Goal: Book appointment/travel/reservation

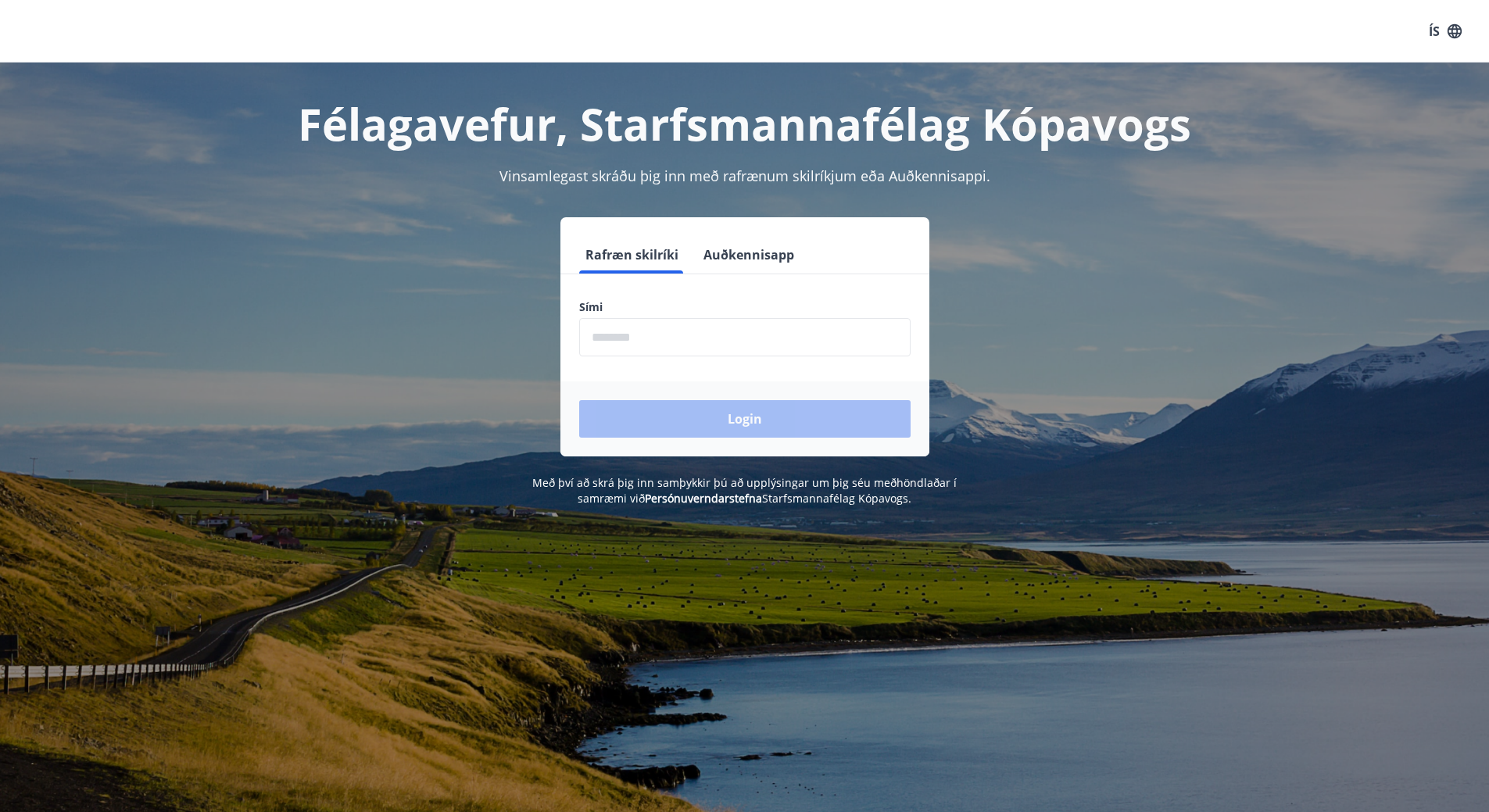
drag, startPoint x: 696, startPoint y: 317, endPoint x: 699, endPoint y: 327, distance: 10.4
click at [698, 318] on div "Sími ​" at bounding box center [744, 328] width 332 height 57
click at [700, 332] on input "phone" at bounding box center [744, 337] width 332 height 38
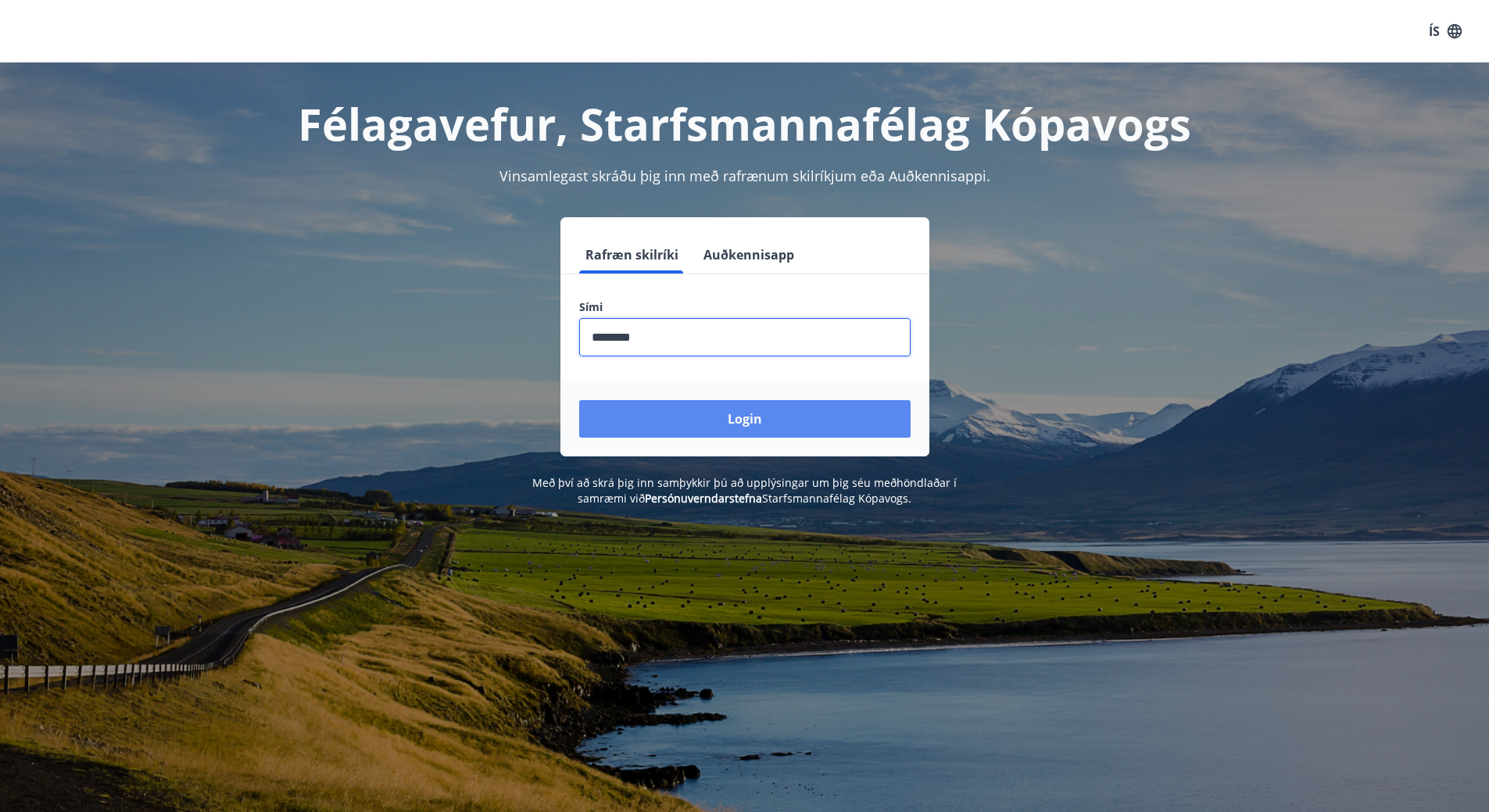
type input "********"
click at [764, 425] on button "Login" at bounding box center [744, 419] width 332 height 38
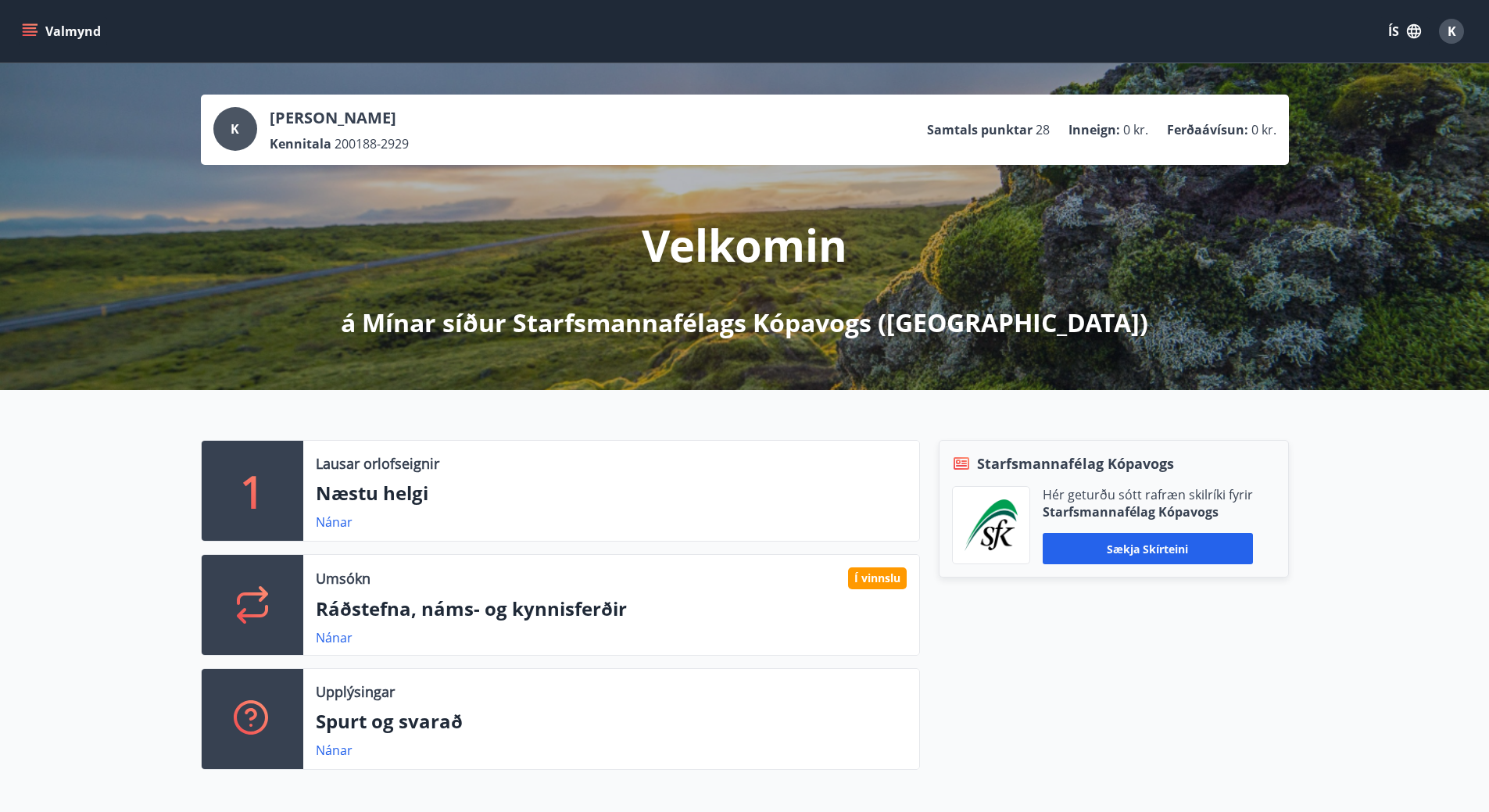
click at [22, 27] on button "Valmynd" at bounding box center [63, 31] width 89 height 28
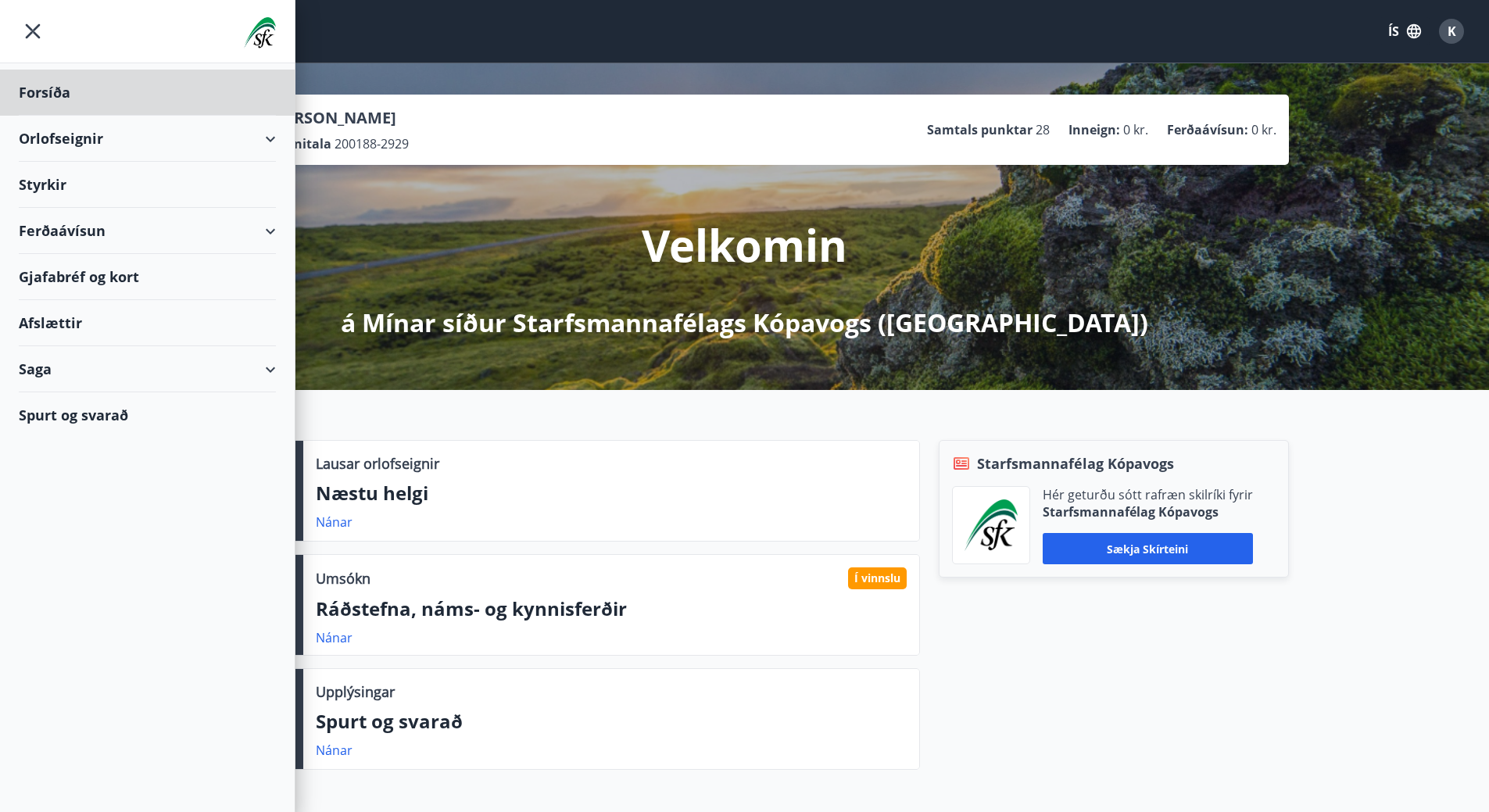
click at [51, 115] on div "Styrkir" at bounding box center [147, 93] width 257 height 46
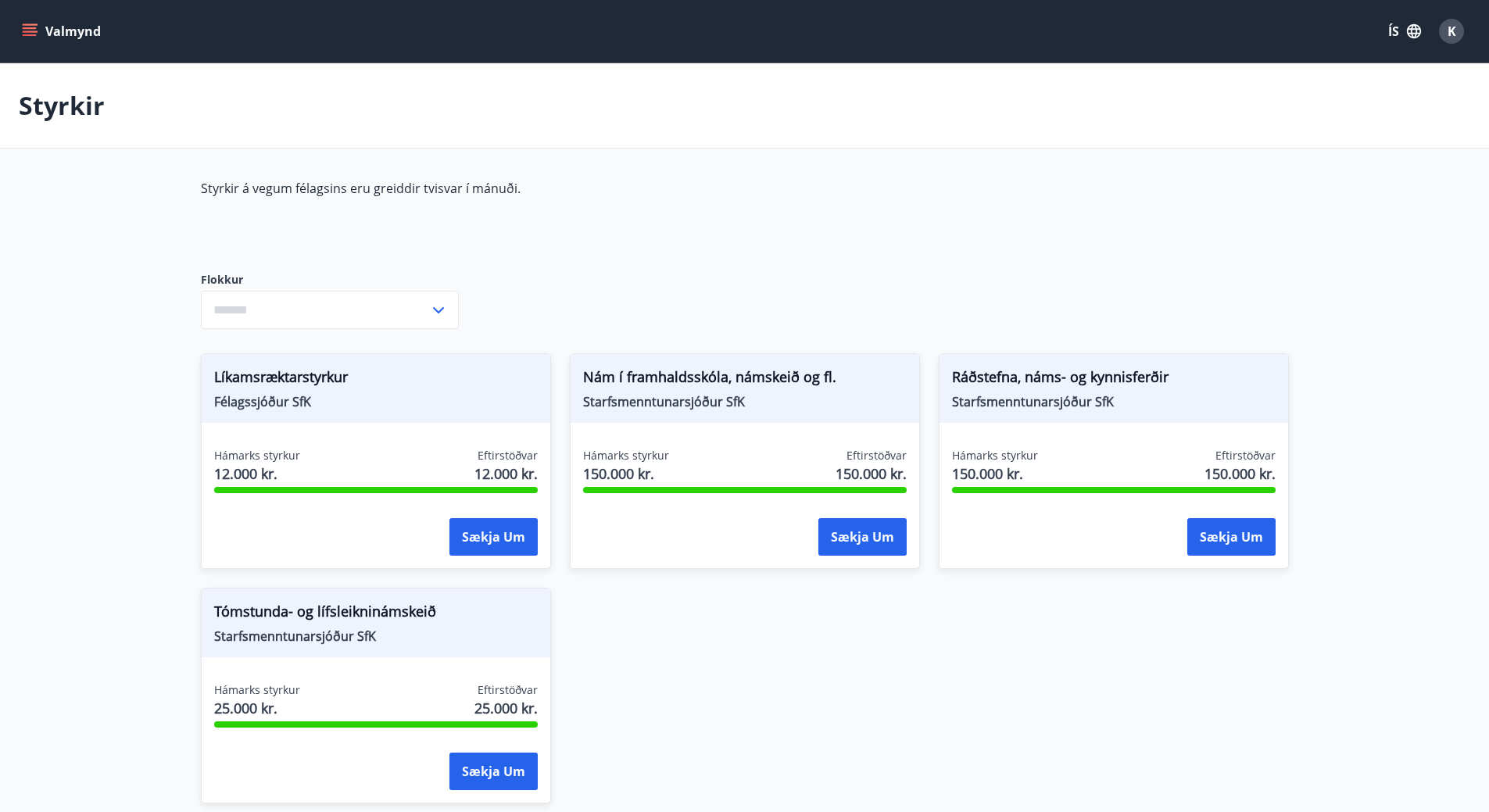
type input "***"
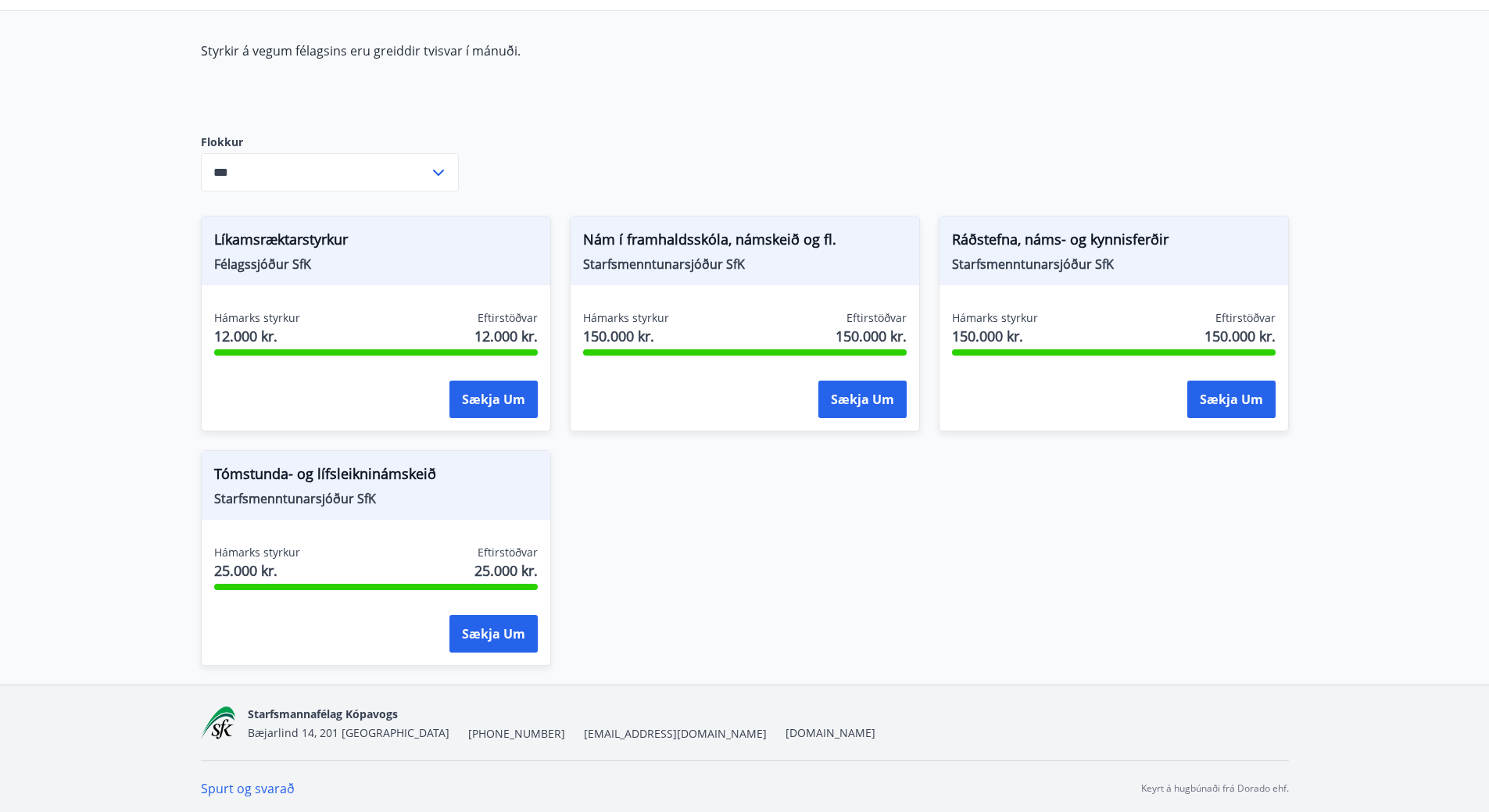
scroll to position [141, 0]
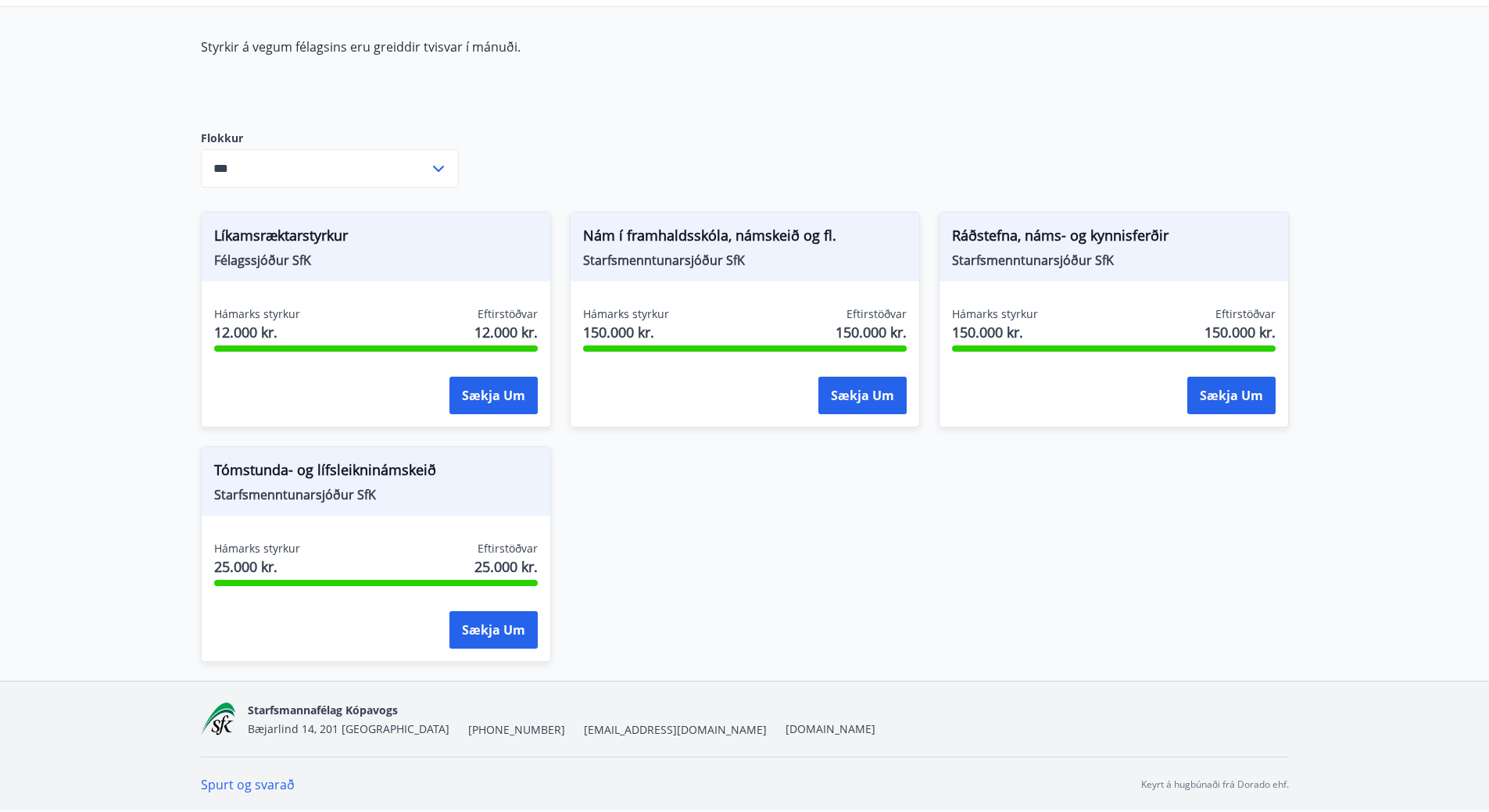
click at [697, 255] on span "Starfsmenntunarsjóður SfK" at bounding box center [745, 260] width 324 height 17
click at [706, 245] on span "Nám í framhaldsskóla, námskeið og fl." at bounding box center [745, 238] width 324 height 27
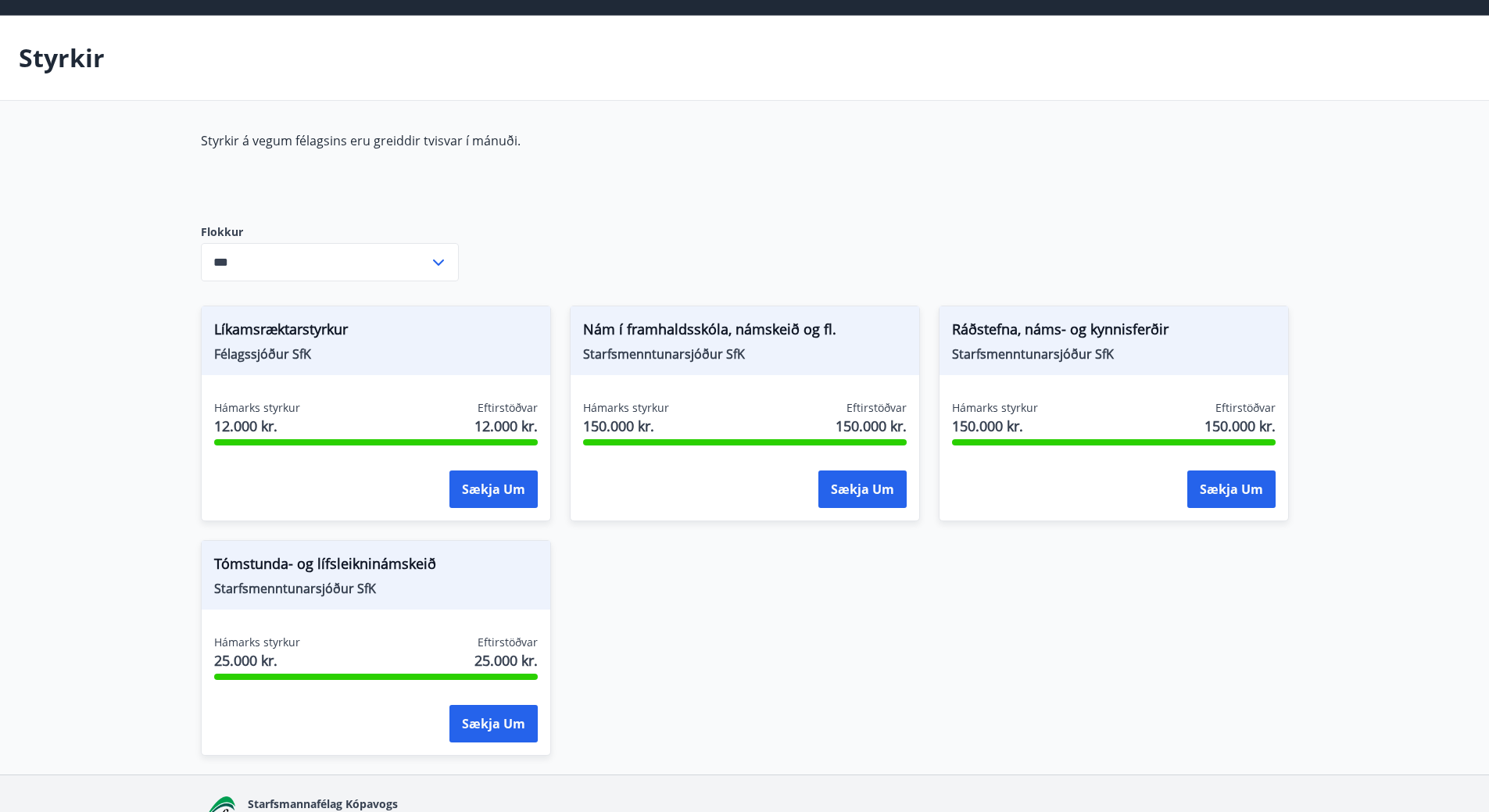
scroll to position [0, 0]
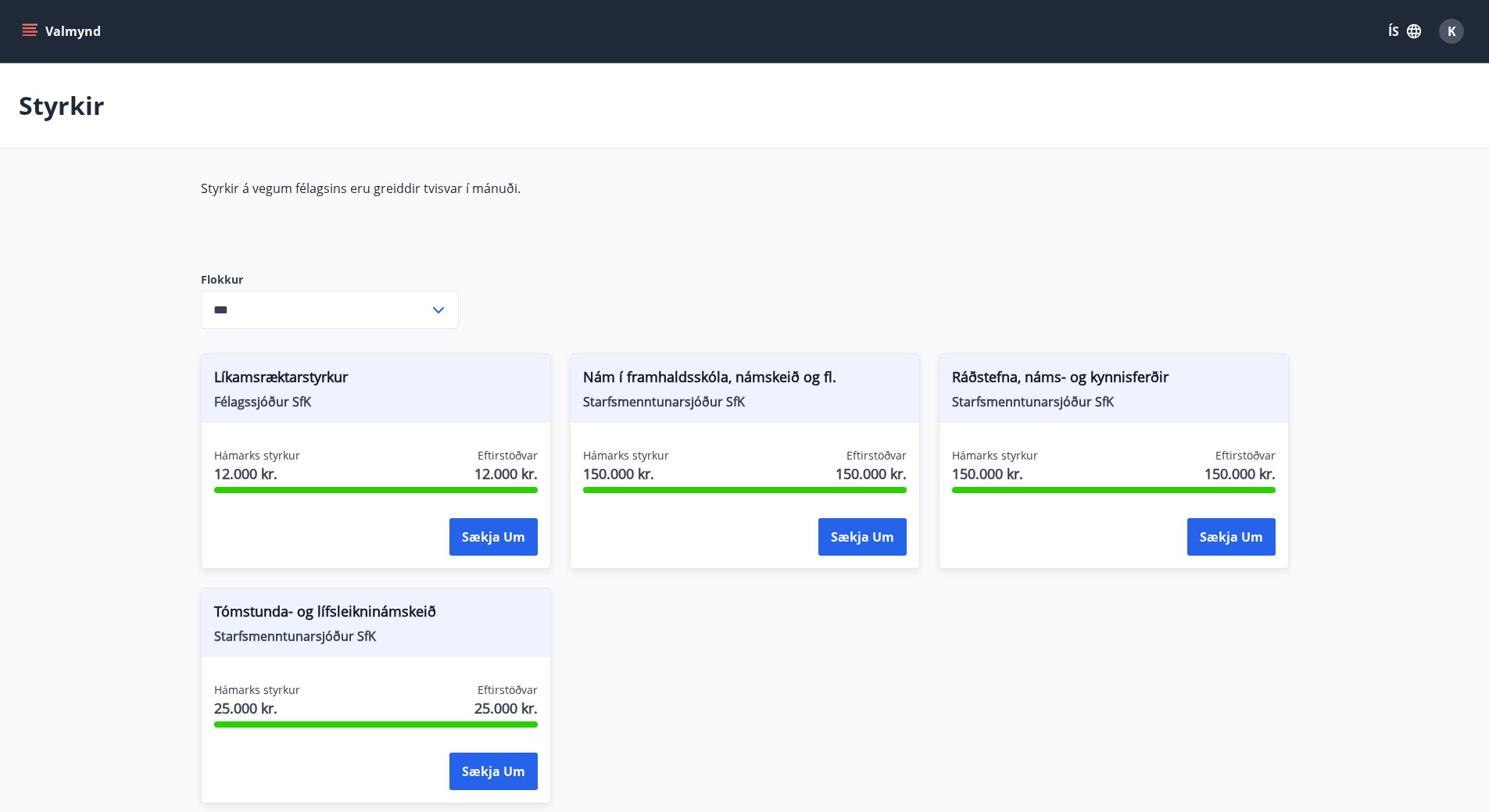
click at [34, 38] on button "Valmynd" at bounding box center [63, 31] width 89 height 28
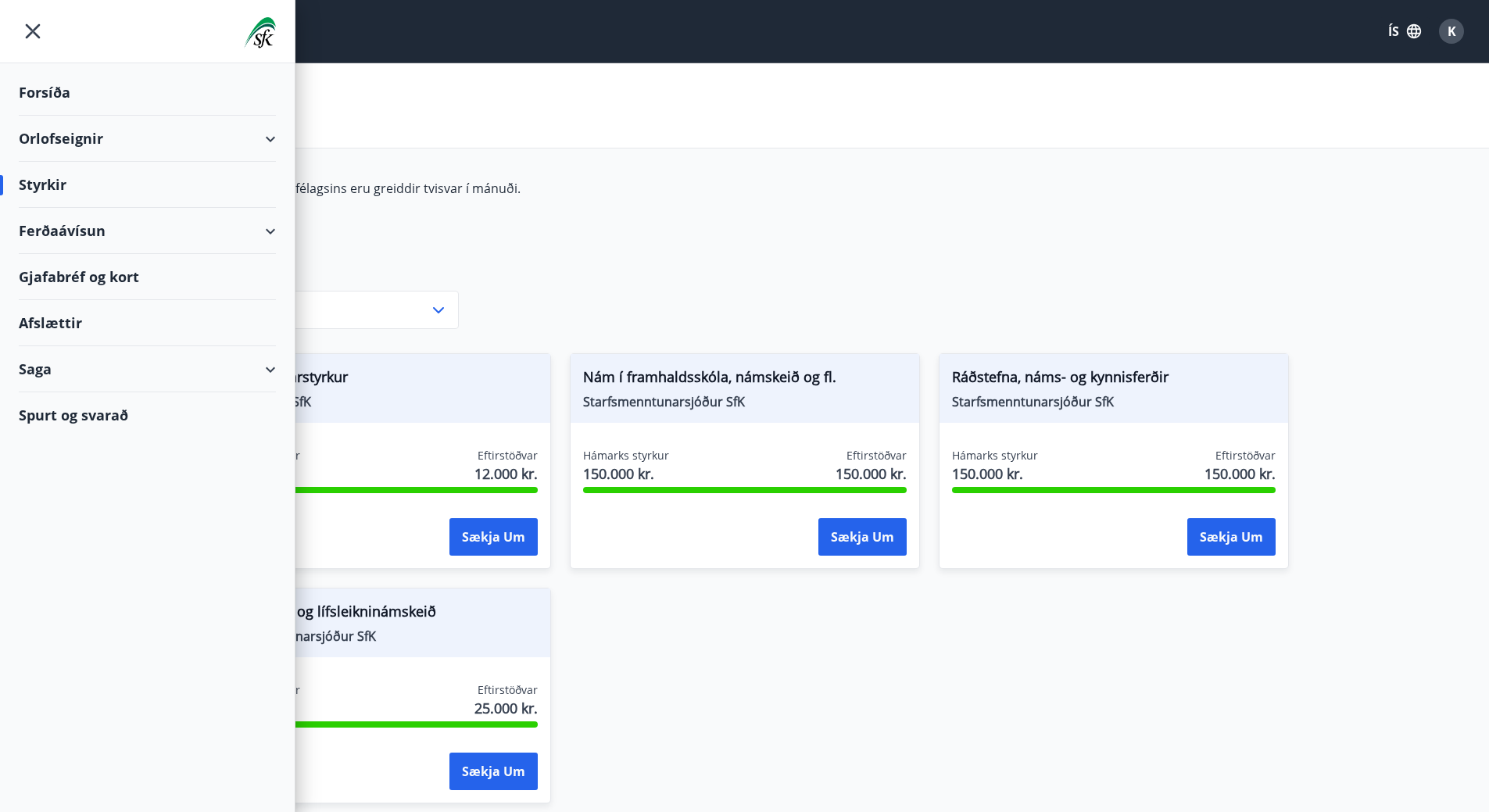
click at [56, 323] on div "Afslættir" at bounding box center [147, 323] width 257 height 46
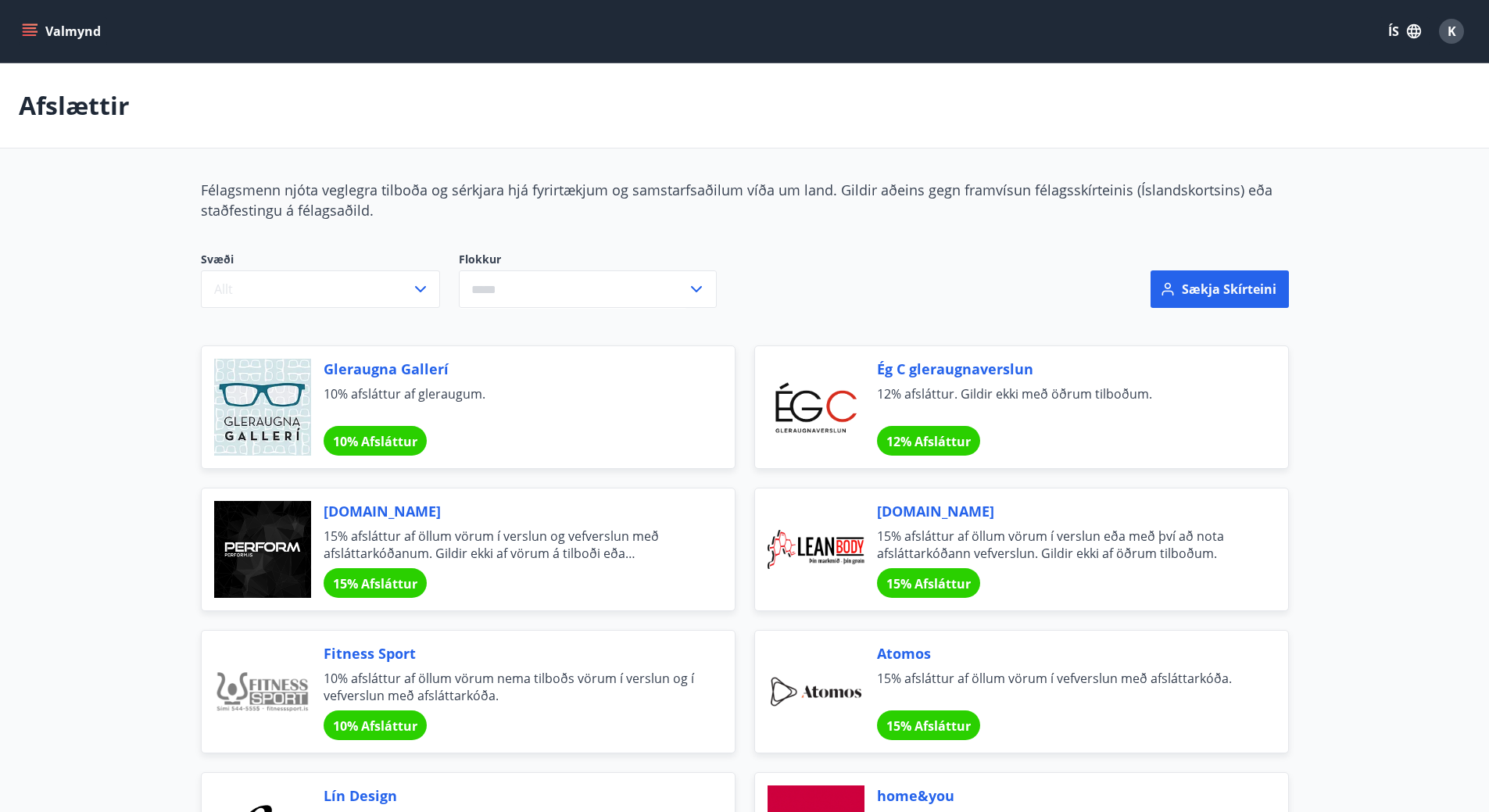
click at [42, 20] on button "Valmynd" at bounding box center [63, 31] width 89 height 28
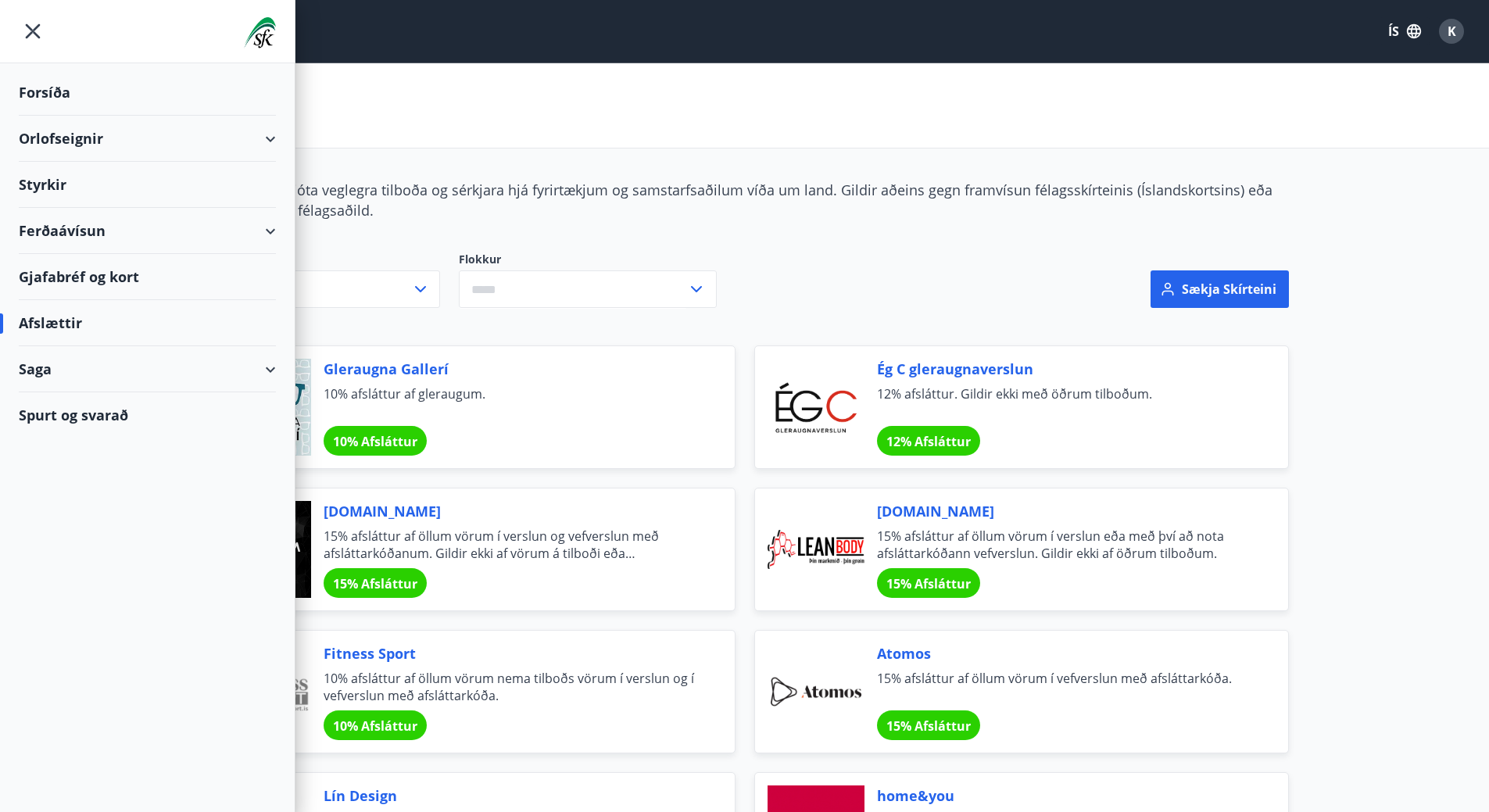
click at [267, 136] on div "Orlofseignir" at bounding box center [147, 139] width 257 height 46
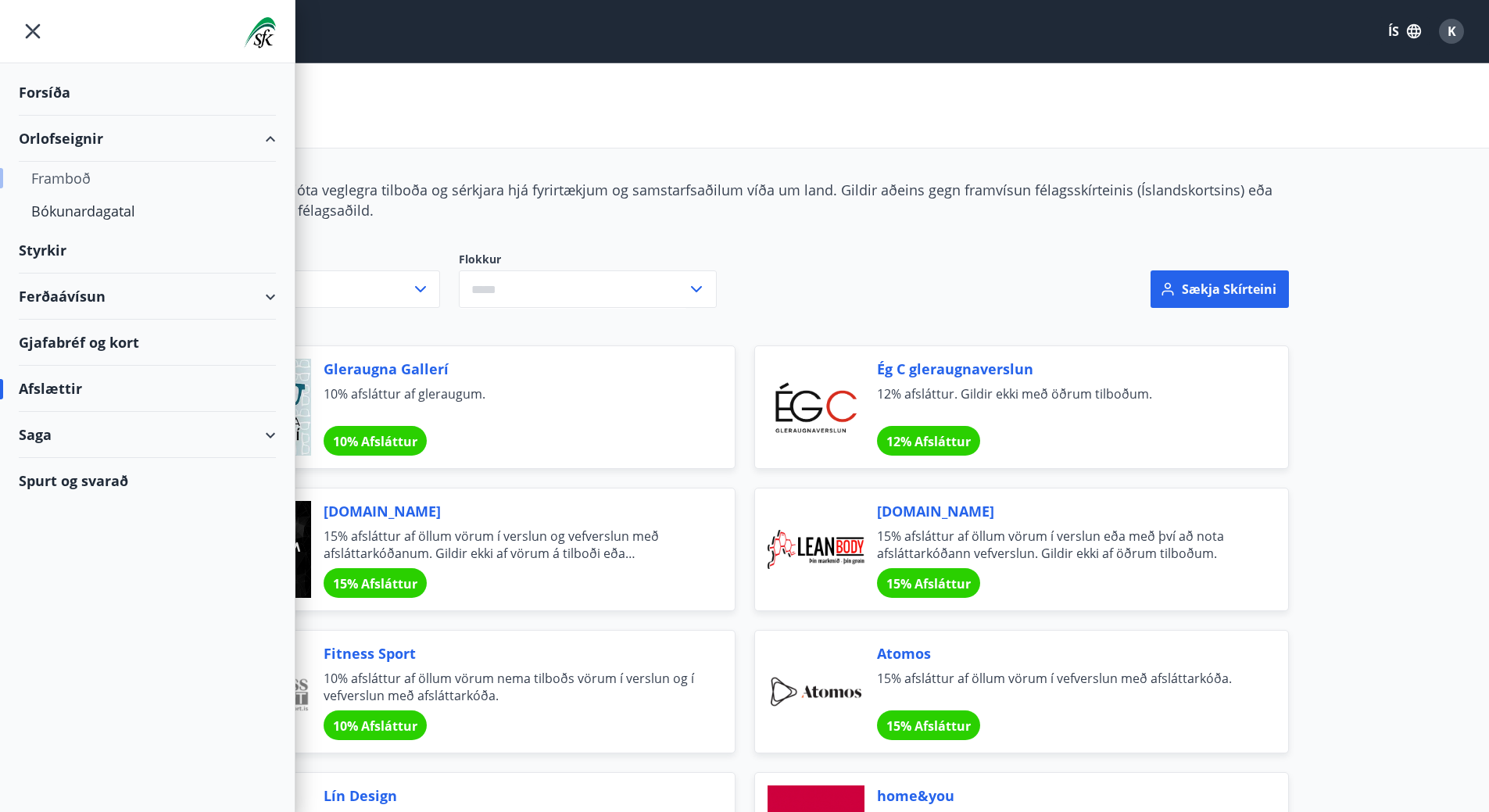
click at [95, 178] on div "Framboð" at bounding box center [147, 178] width 233 height 33
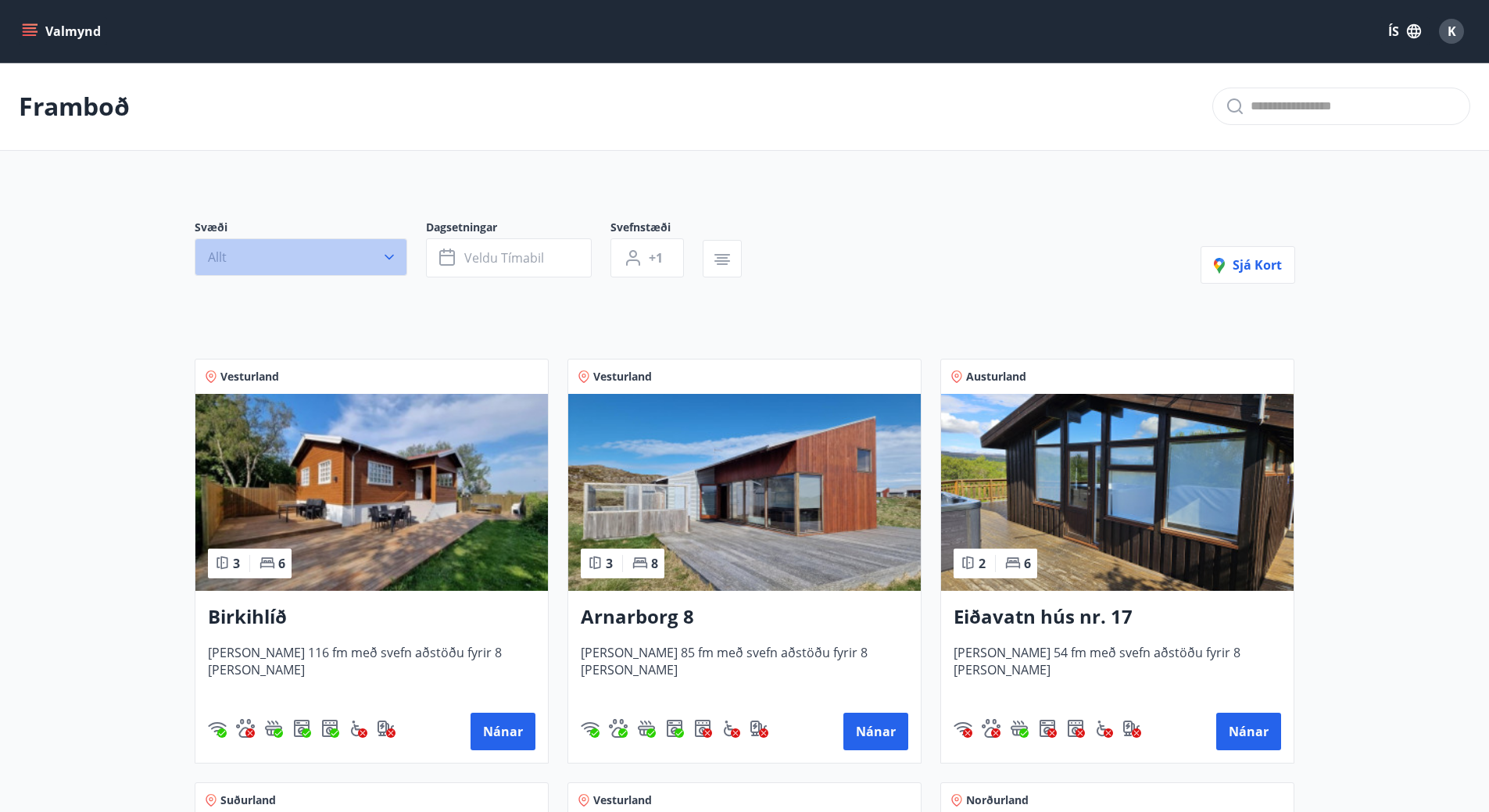
click at [388, 257] on icon "button" at bounding box center [388, 257] width 9 height 5
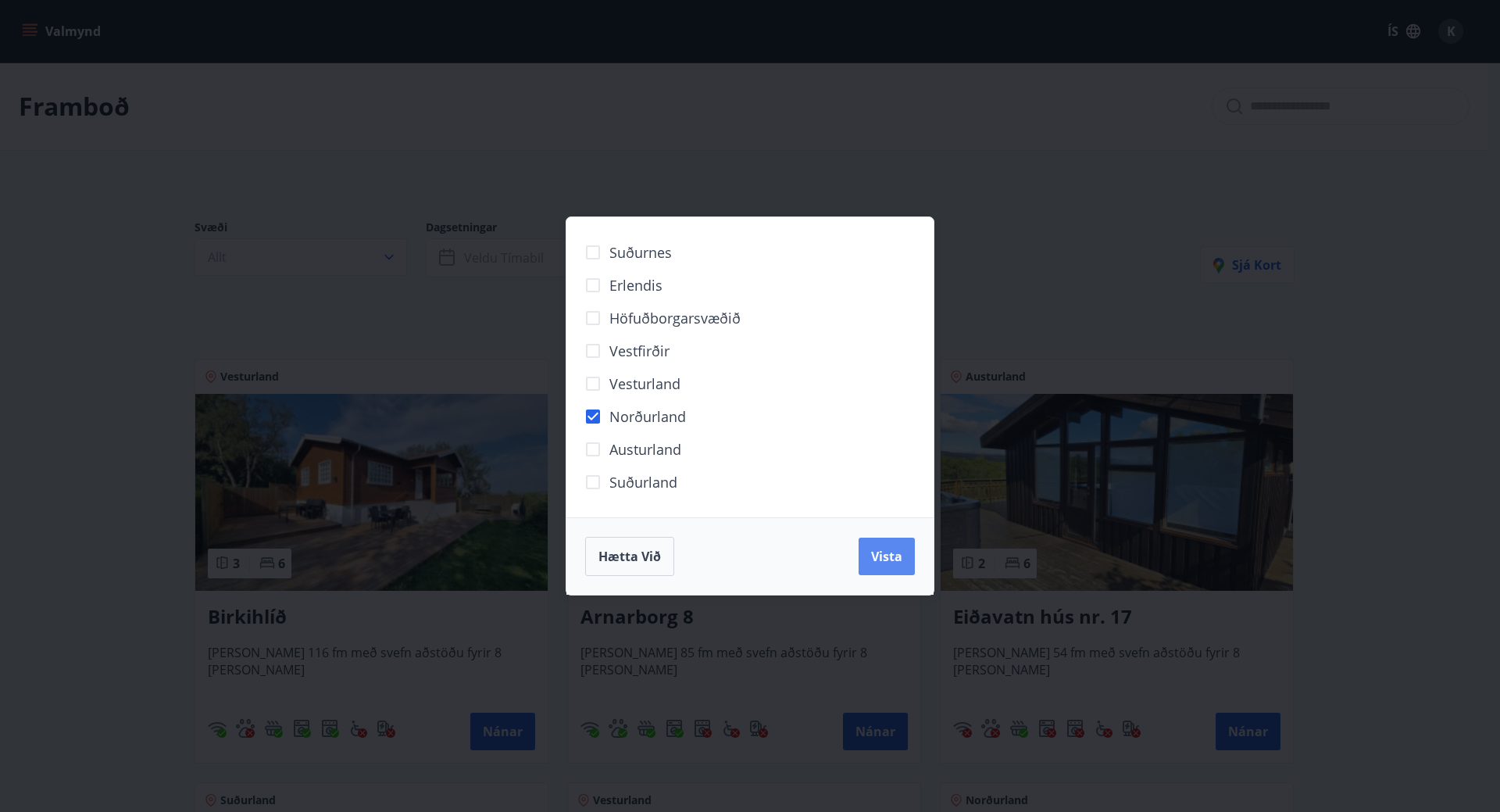
click at [890, 561] on span "Vista" at bounding box center [887, 556] width 31 height 17
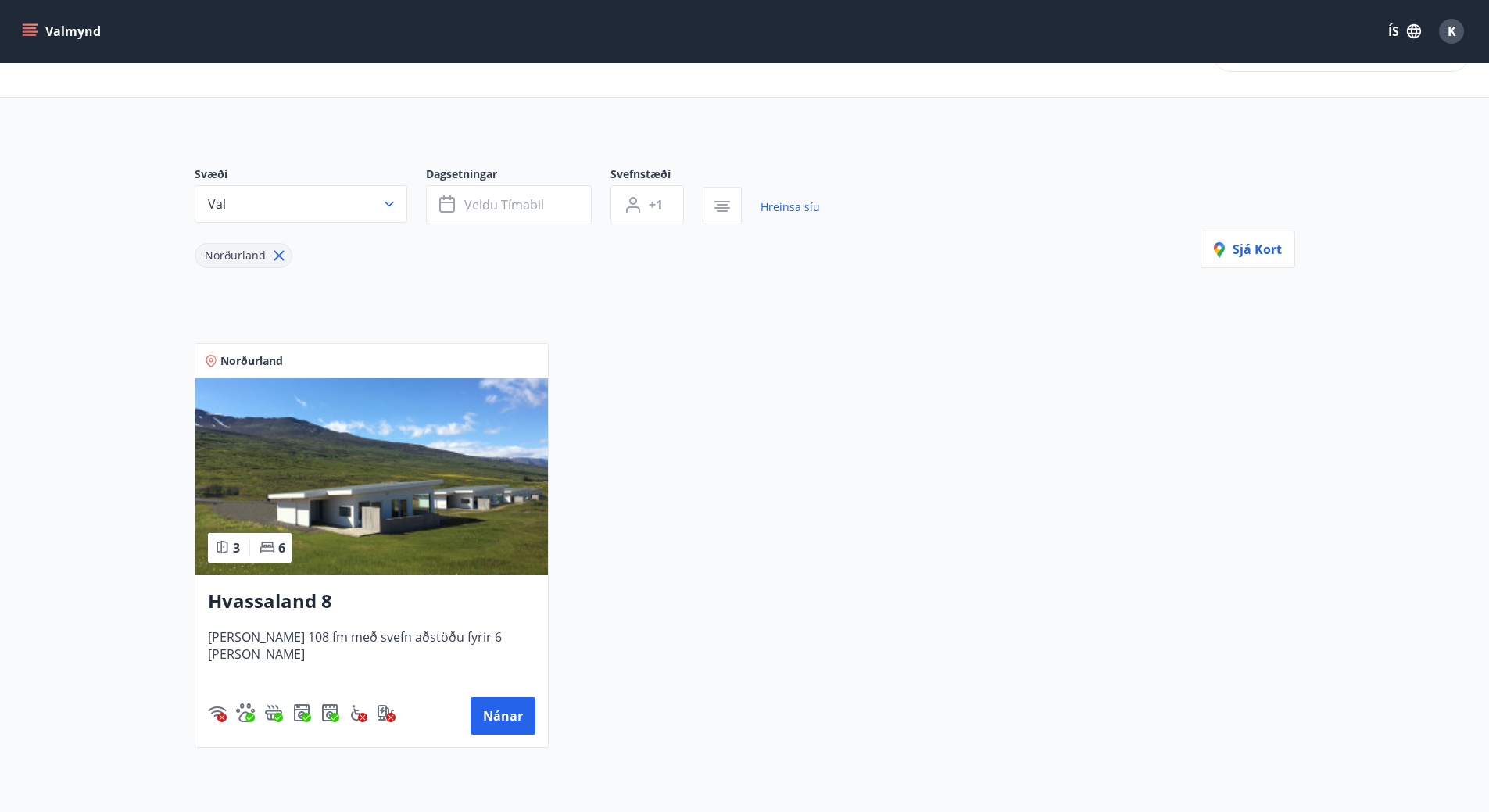
scroll to position [78, 0]
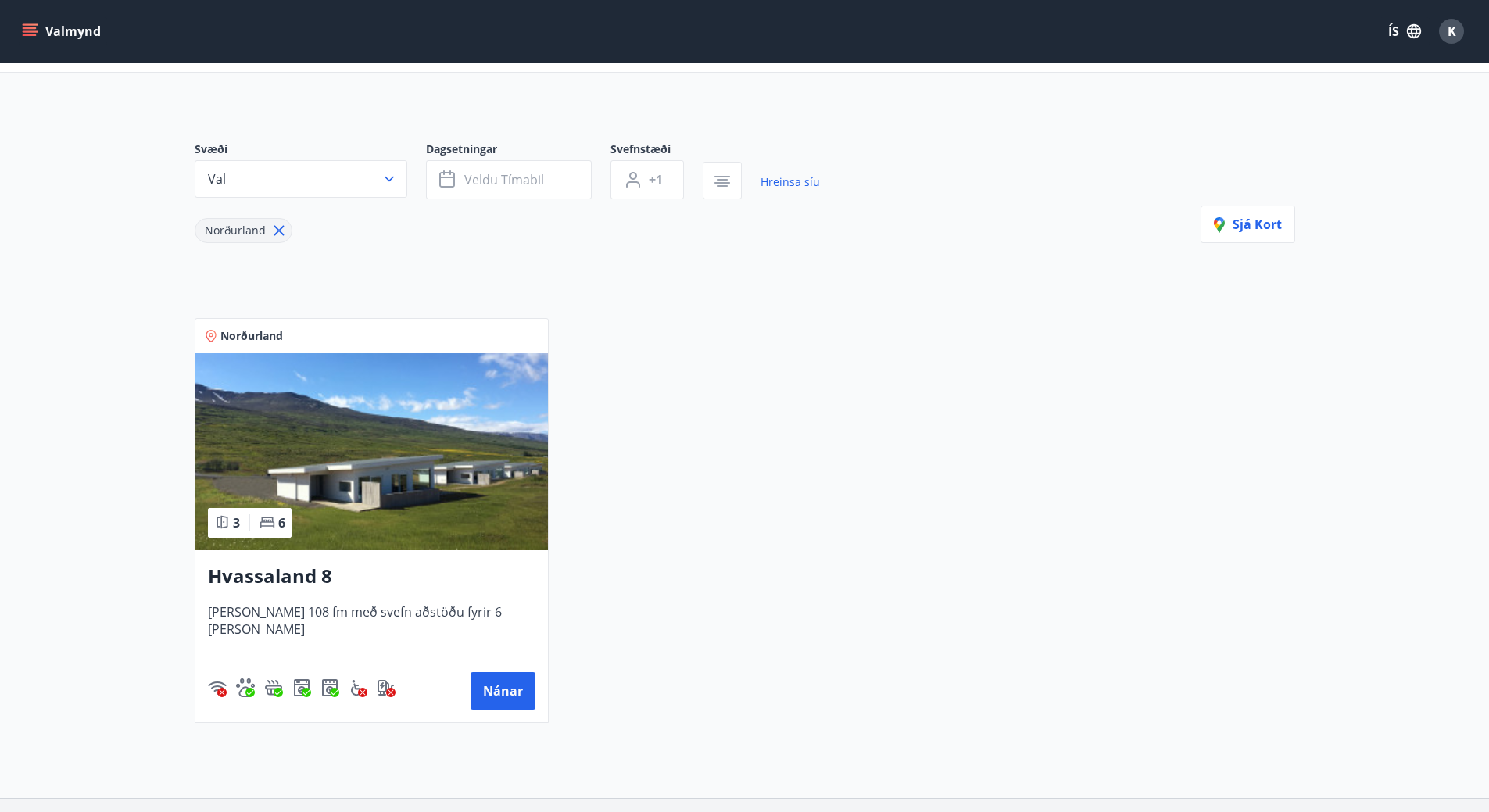
click at [299, 573] on h3 "Hvassaland 8" at bounding box center [371, 576] width 327 height 28
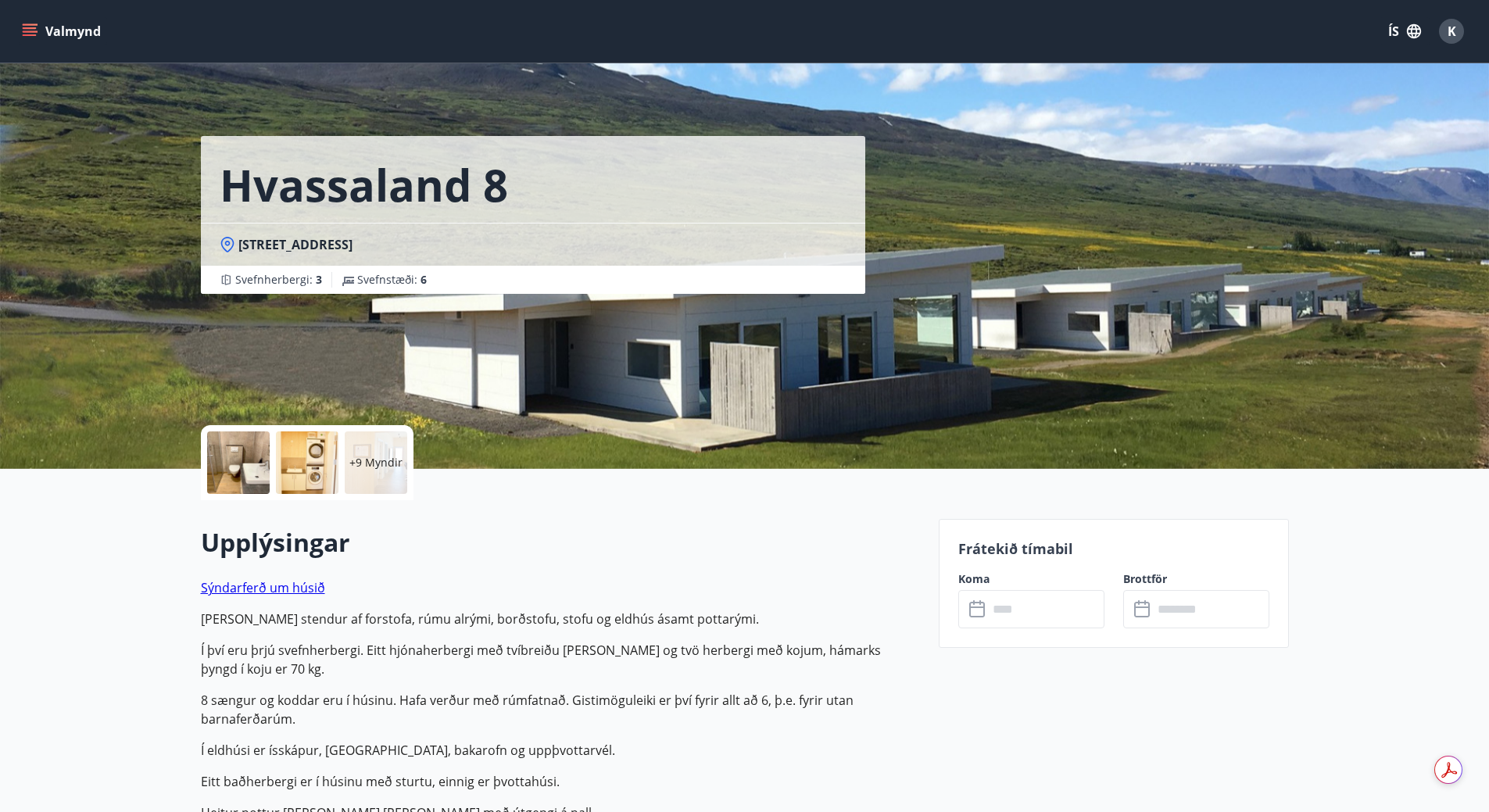
click at [269, 595] on link "Sýndarferð um húsið" at bounding box center [263, 587] width 124 height 17
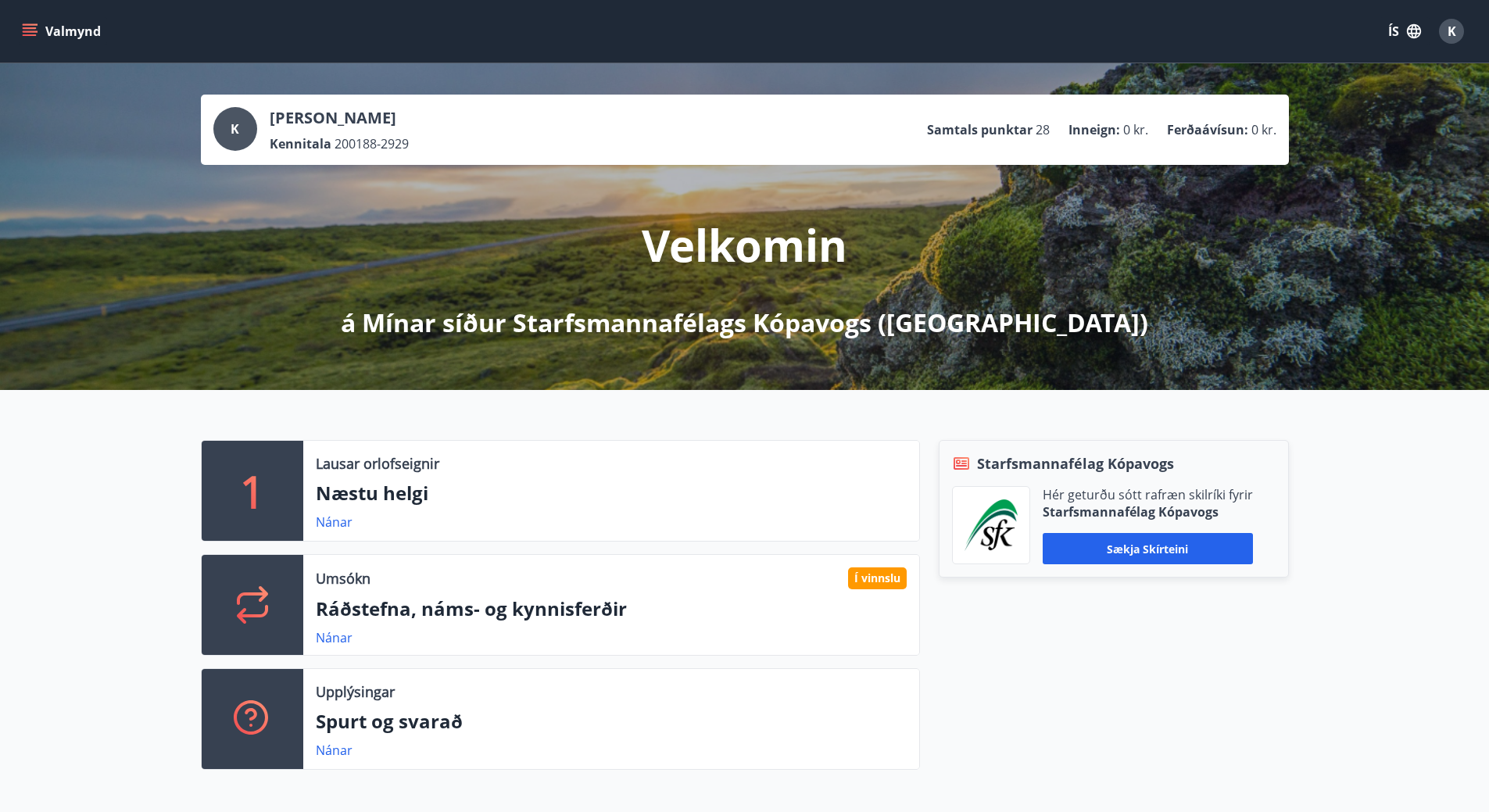
click at [22, 29] on icon "menu" at bounding box center [29, 31] width 16 height 15
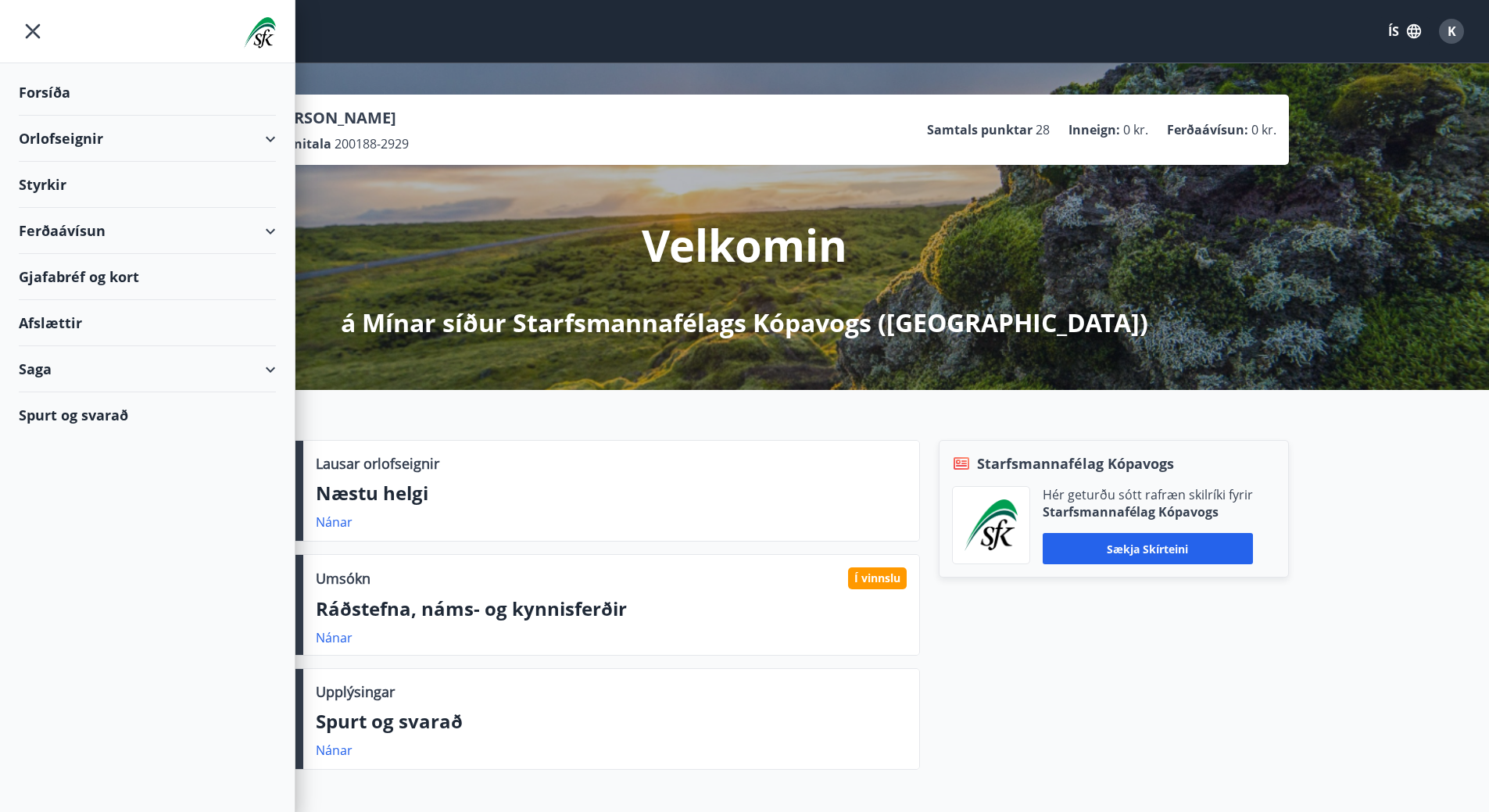
click at [272, 133] on div "Orlofseignir" at bounding box center [147, 139] width 257 height 46
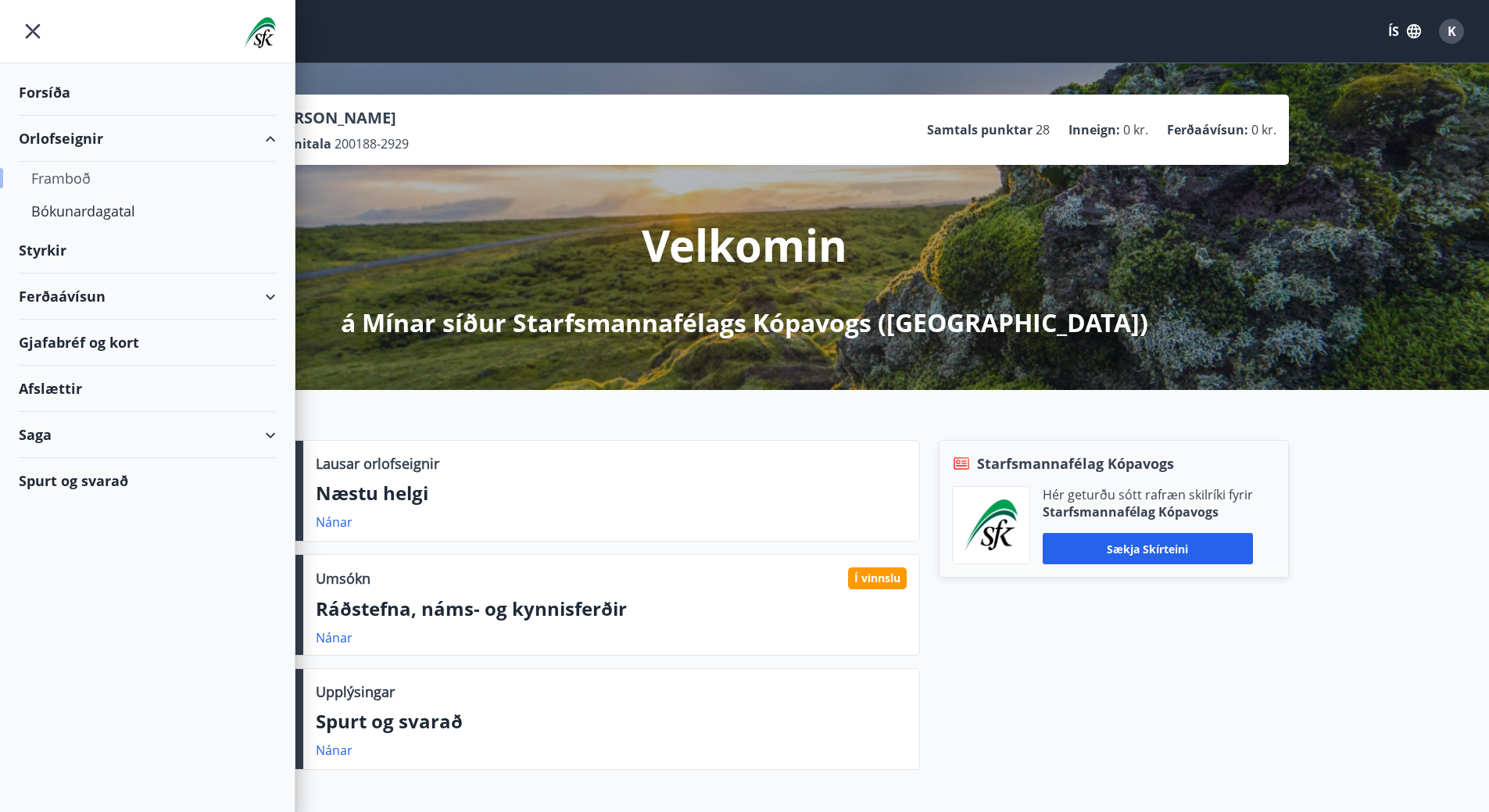
click at [51, 182] on div "Framboð" at bounding box center [147, 178] width 233 height 33
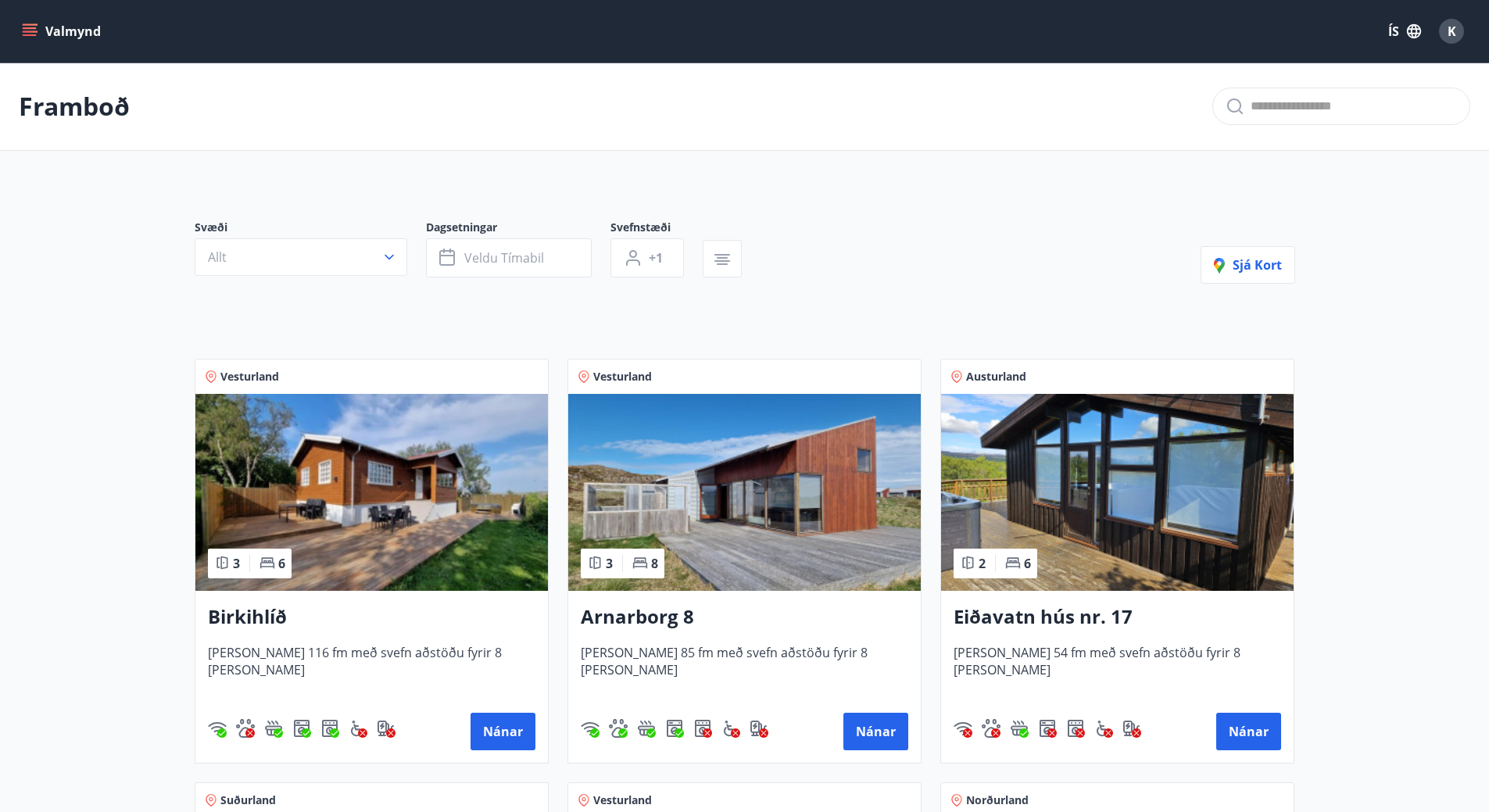
click at [30, 29] on icon "menu" at bounding box center [29, 31] width 16 height 15
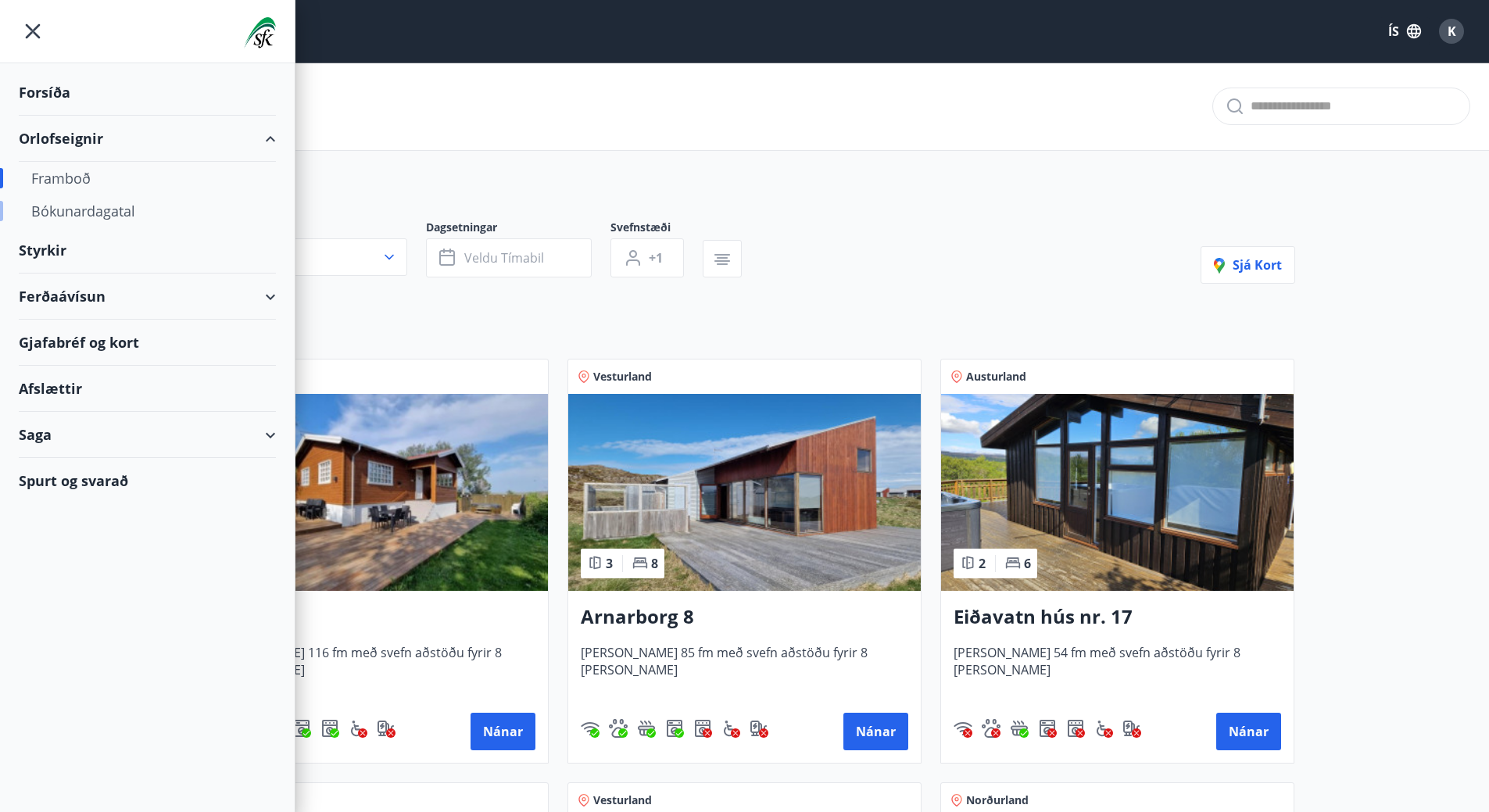
click at [85, 208] on div "Bókunardagatal" at bounding box center [147, 211] width 233 height 33
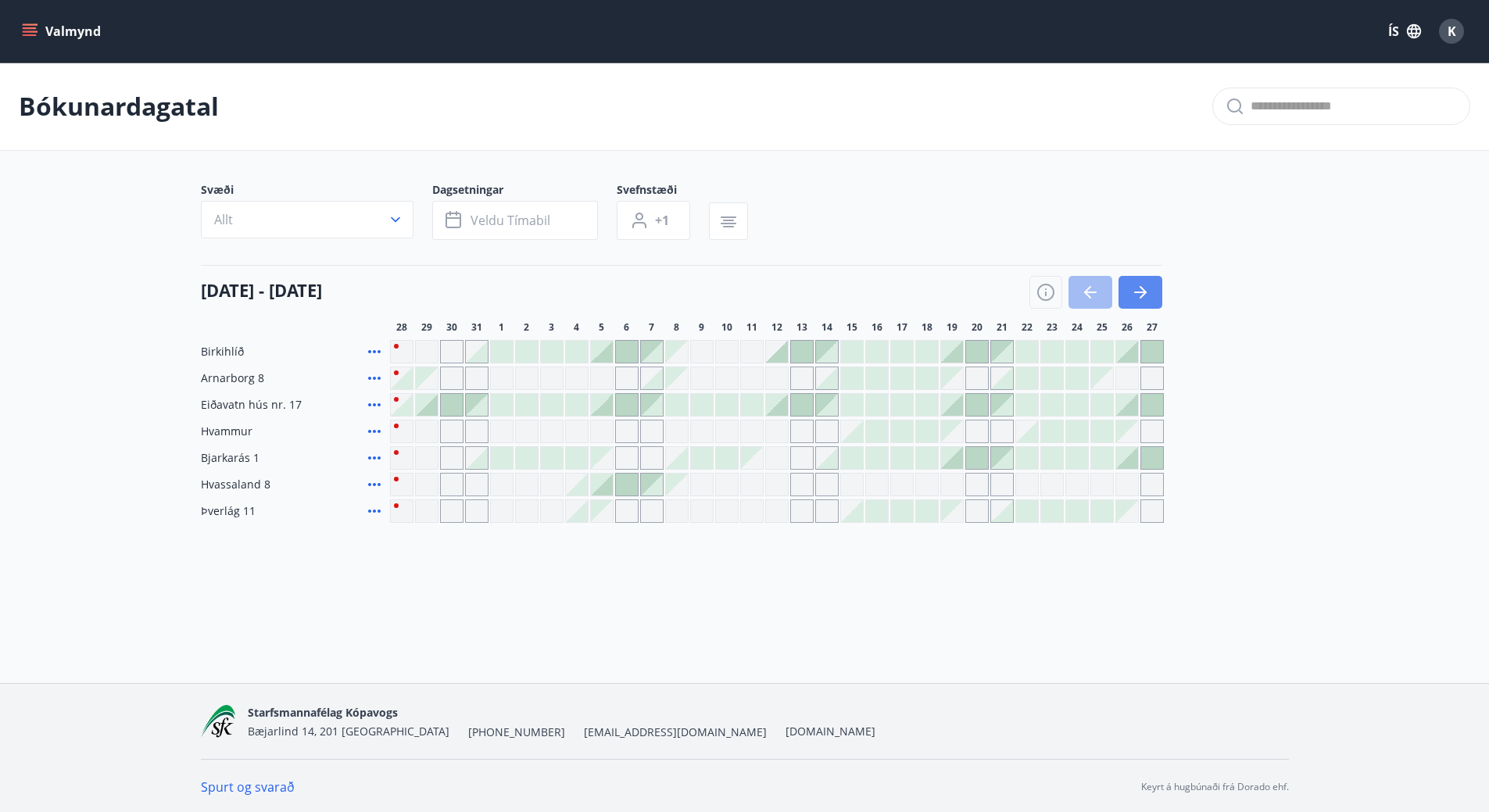
click at [1145, 291] on icon "button" at bounding box center [1140, 292] width 19 height 19
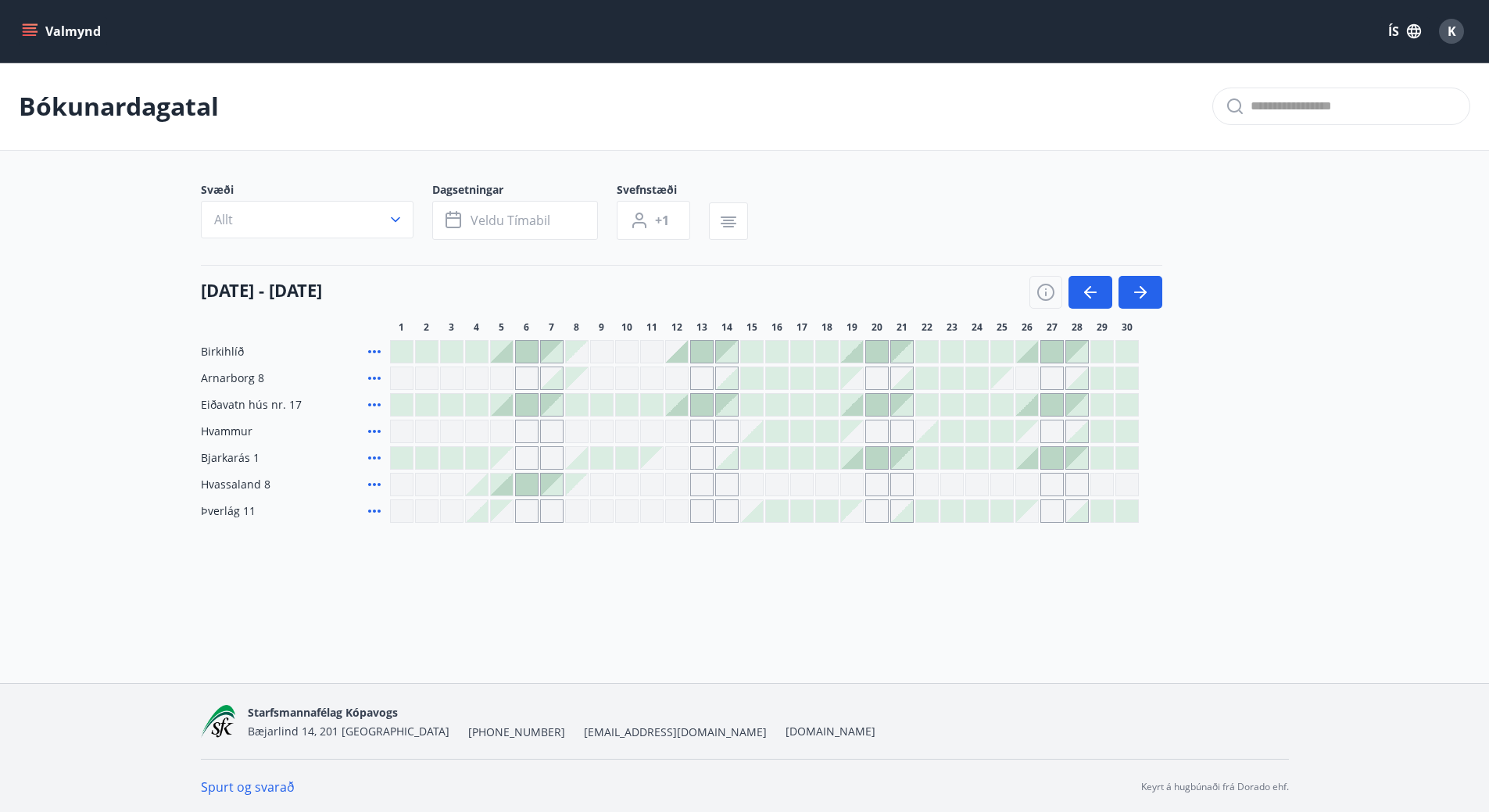
scroll to position [3, 0]
click at [404, 216] on button "Allt" at bounding box center [307, 217] width 213 height 38
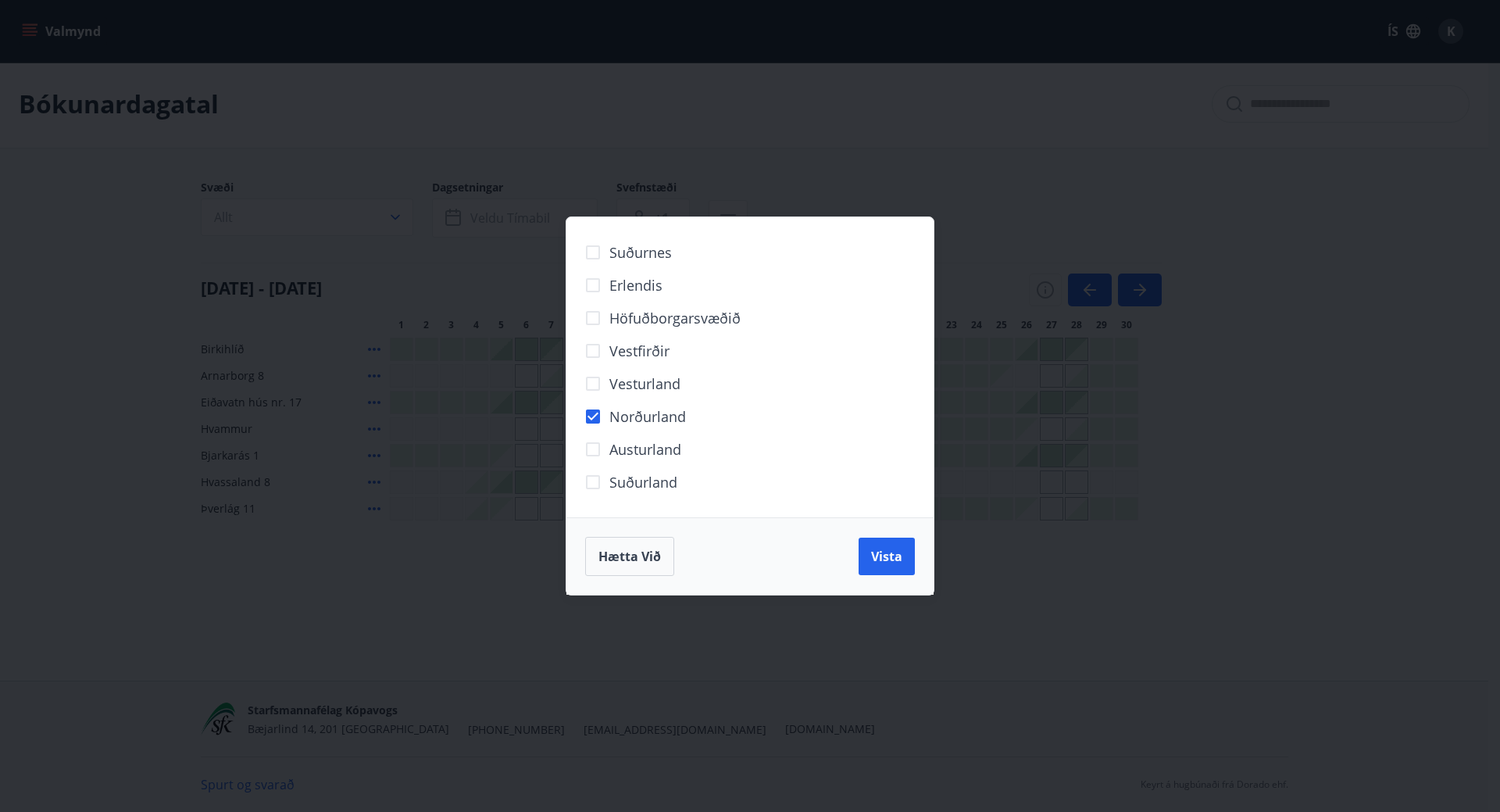
click at [890, 552] on span "Vista" at bounding box center [887, 556] width 31 height 17
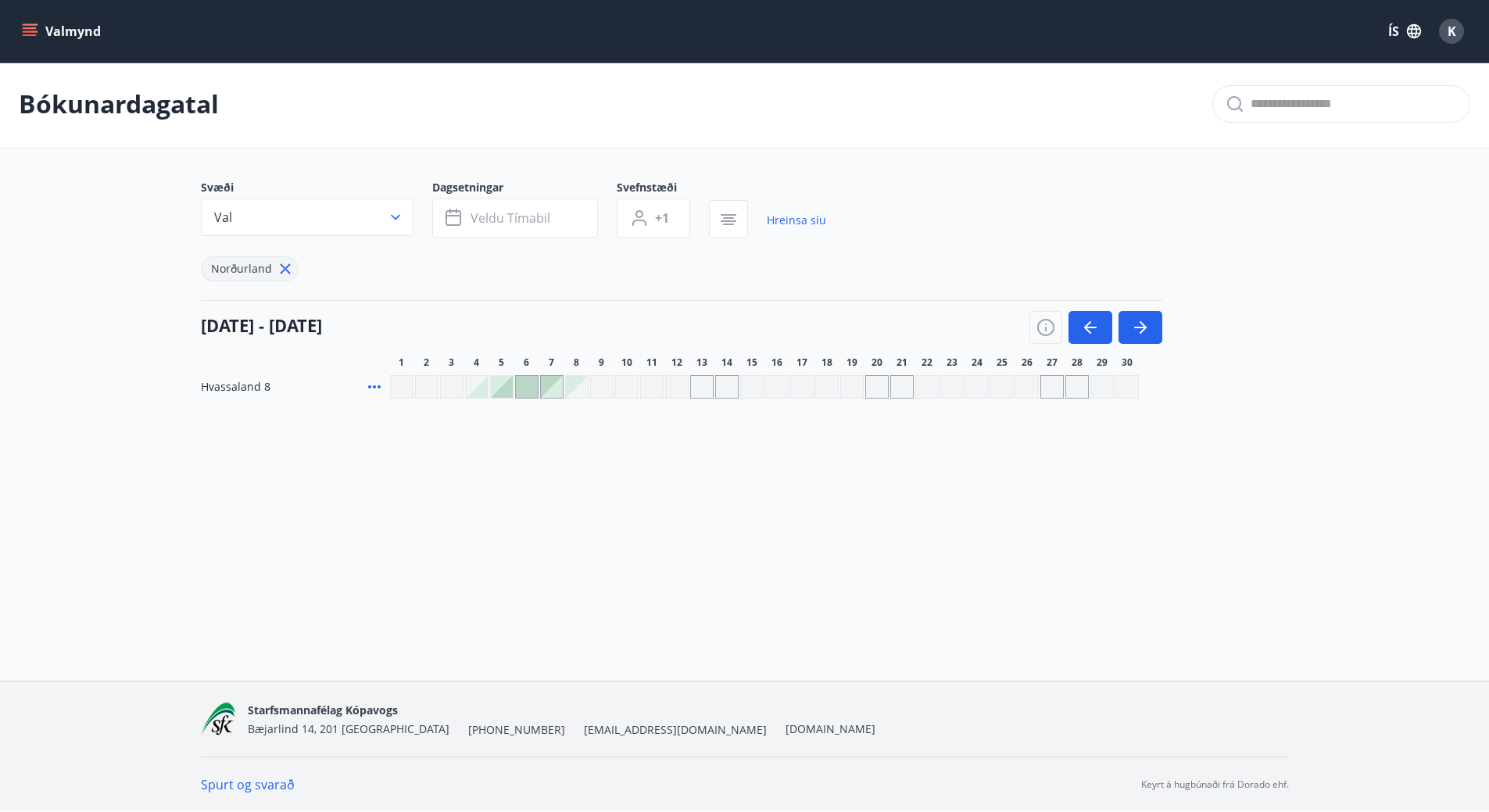
click at [873, 381] on div "Gráir dagar eru ekki bókanlegir" at bounding box center [877, 387] width 23 height 23
click at [898, 382] on div "Gráir dagar eru ekki bókanlegir" at bounding box center [902, 387] width 23 height 23
click at [529, 386] on div at bounding box center [526, 386] width 22 height 22
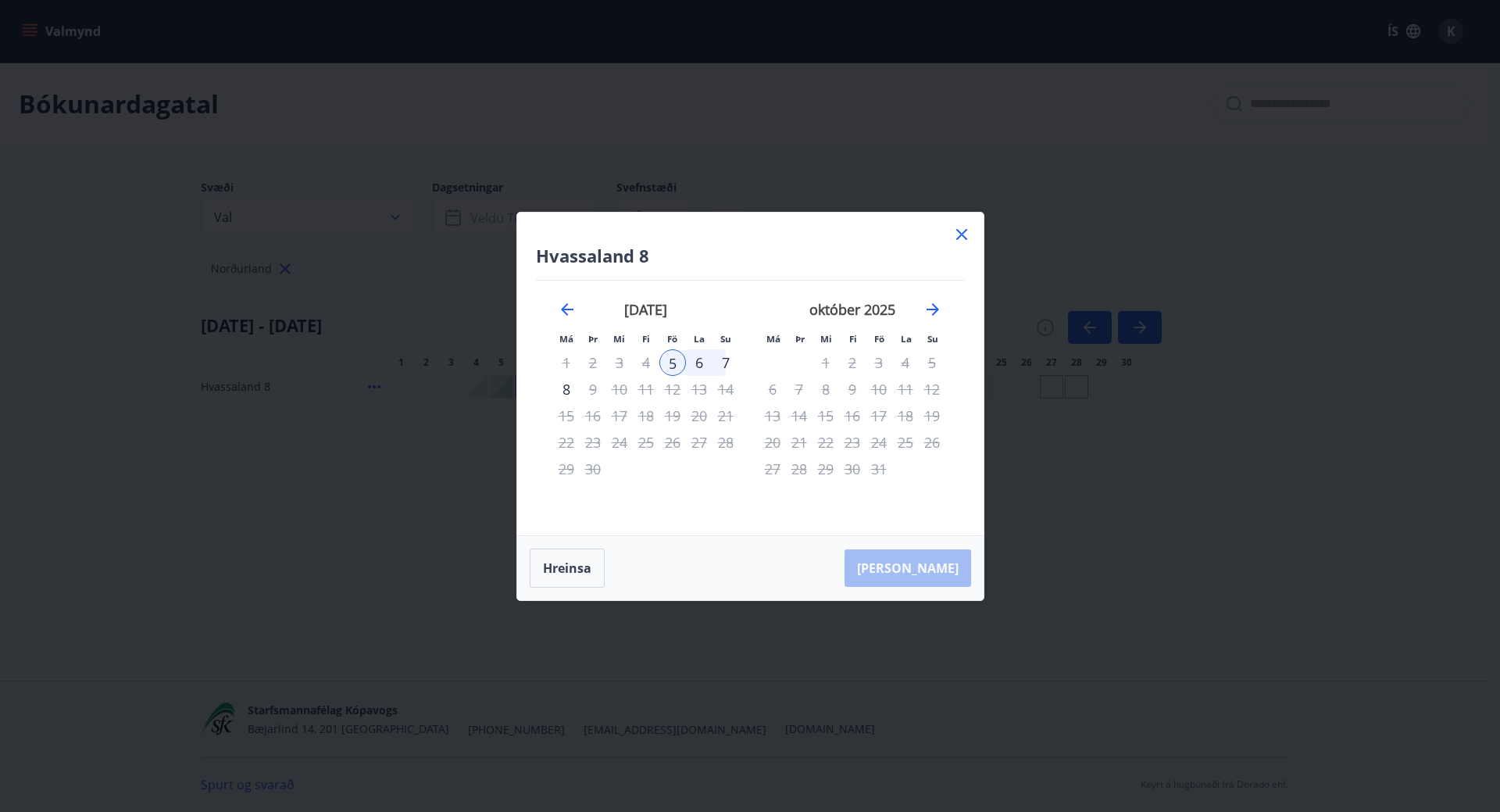
click at [967, 234] on icon at bounding box center [962, 234] width 19 height 19
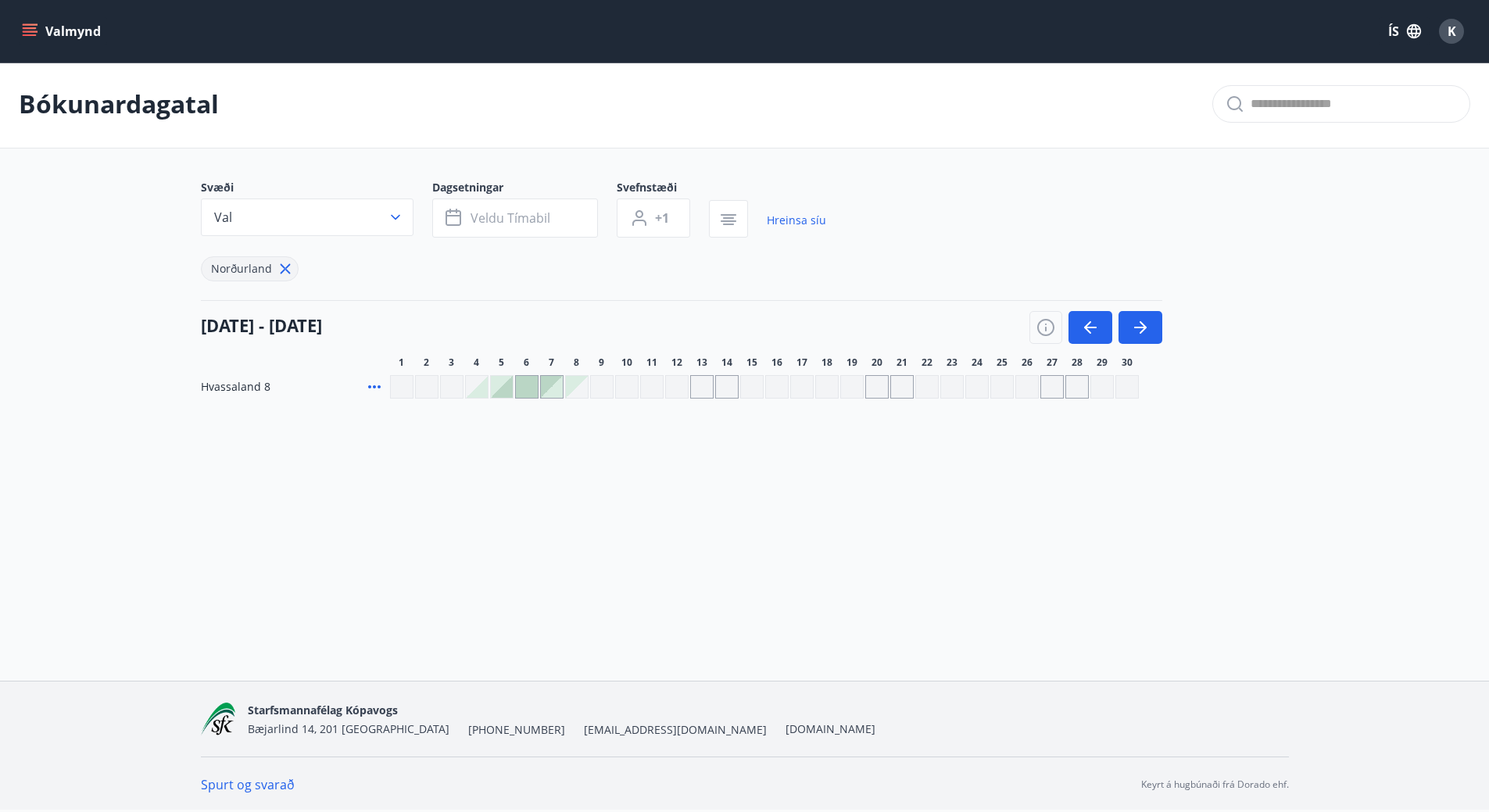
click at [560, 603] on div "Valmynd ÍS K Bókunardagatal Svæði Val Dagsetningar Veldu tímabil Svefnstæði +1 …" at bounding box center [744, 338] width 1489 height 683
click at [524, 215] on span "Veldu tímabil" at bounding box center [510, 218] width 80 height 17
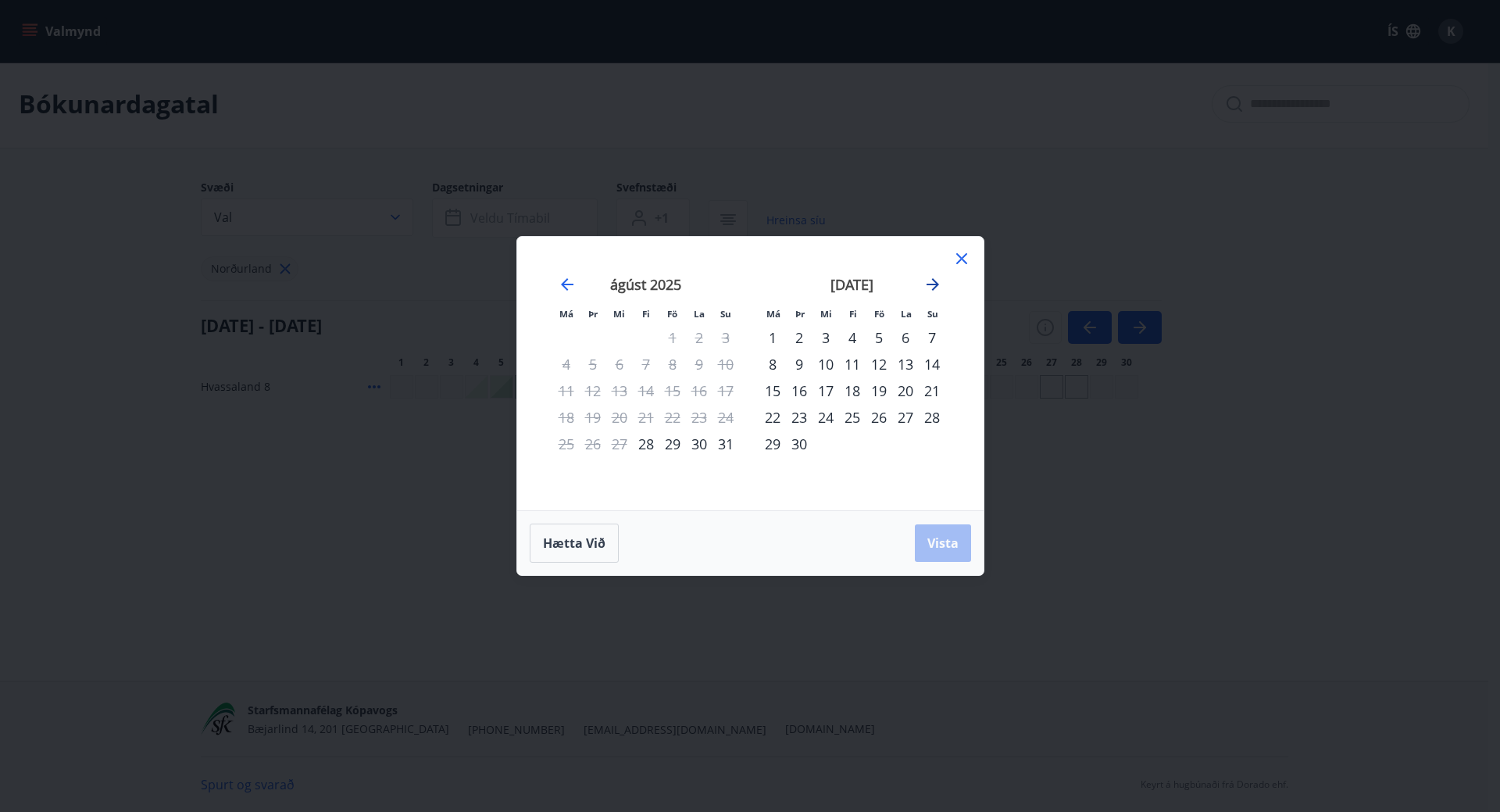
click at [941, 279] on icon "Move forward to switch to the next month." at bounding box center [933, 284] width 19 height 19
click at [905, 390] on div "18" at bounding box center [905, 390] width 27 height 27
click at [876, 444] on div "31" at bounding box center [878, 443] width 27 height 27
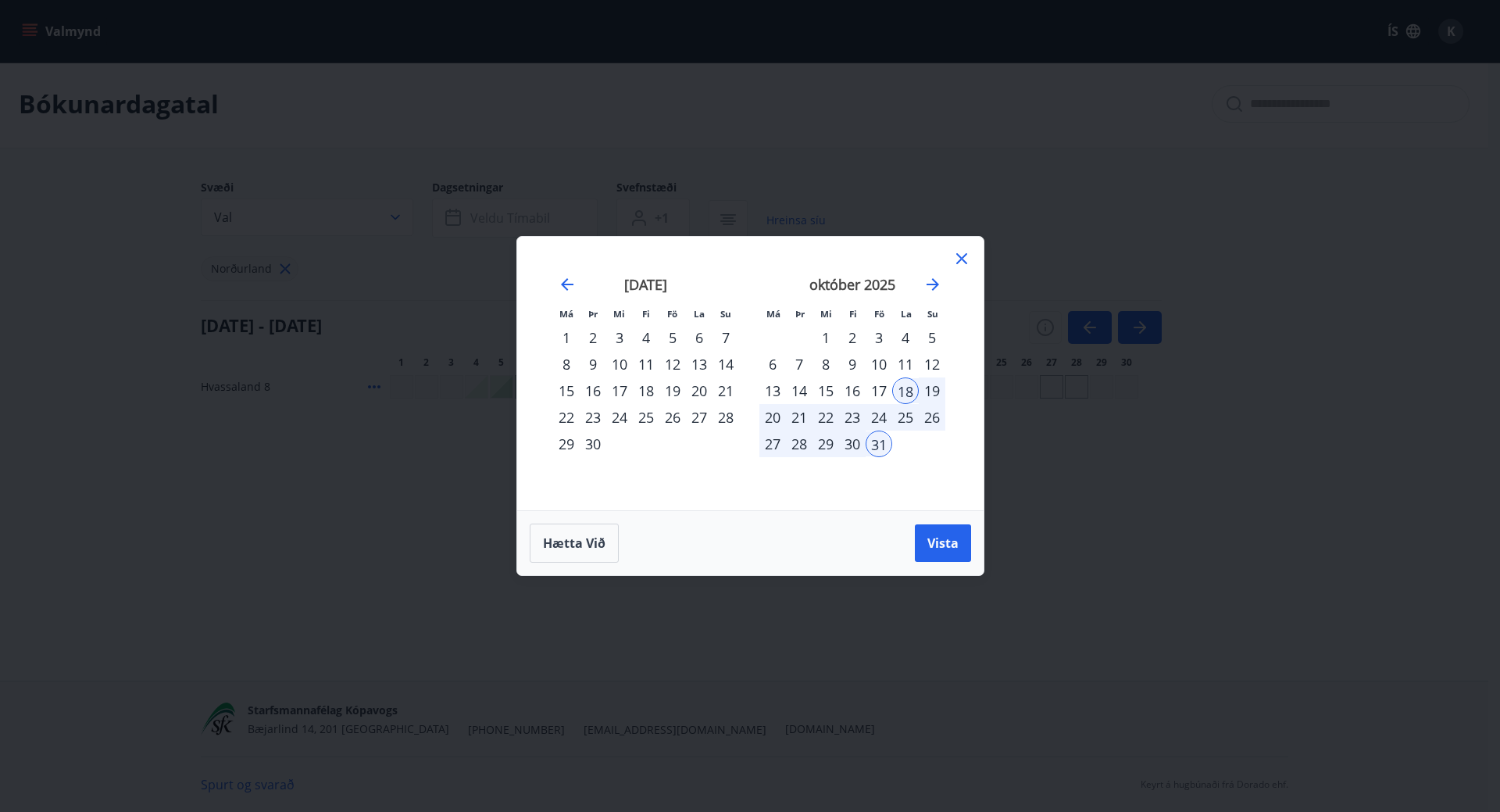
drag, startPoint x: 952, startPoint y: 536, endPoint x: 625, endPoint y: 617, distance: 336.9
click at [953, 536] on span "Vista" at bounding box center [943, 543] width 31 height 17
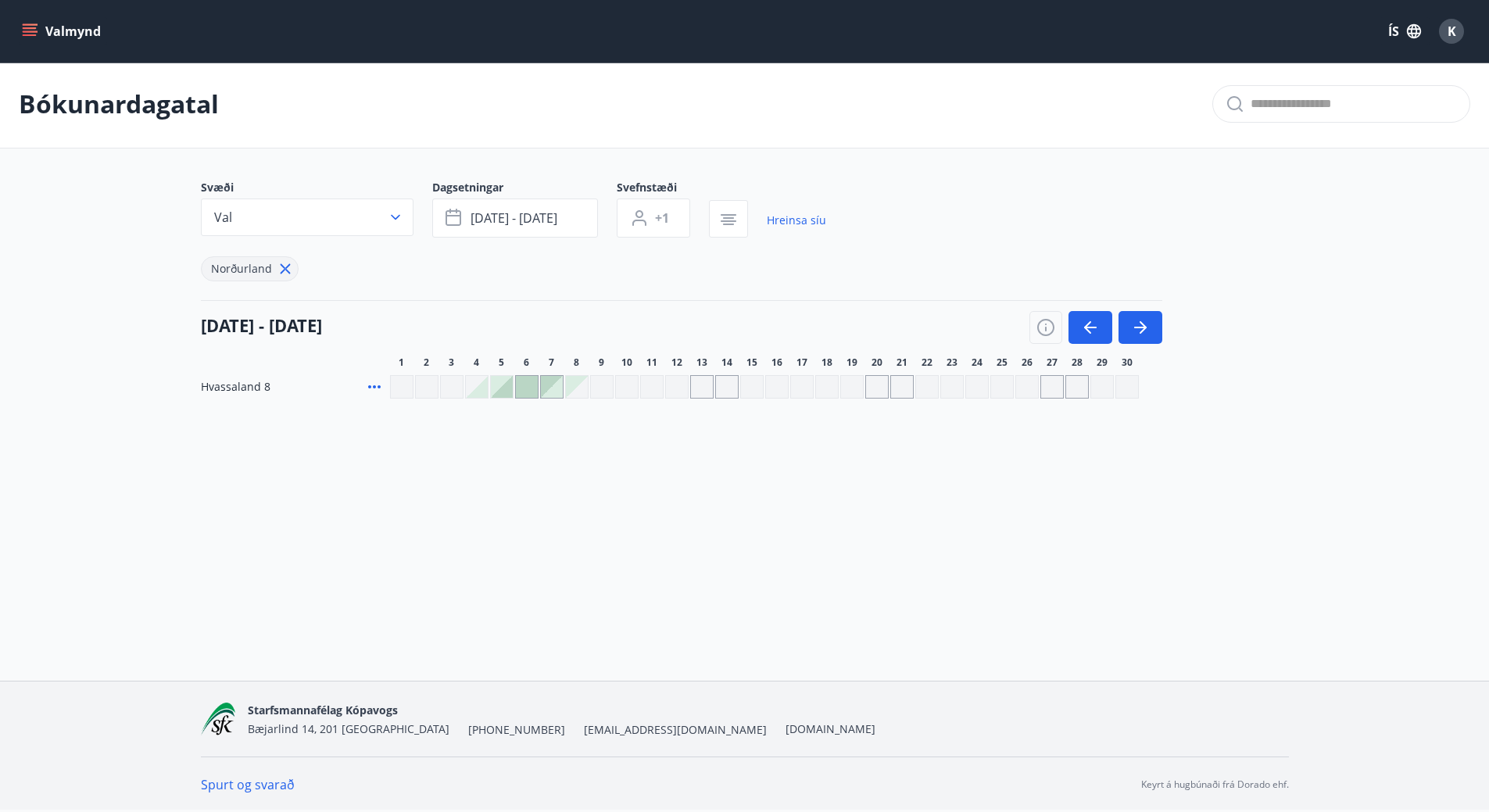
click at [370, 384] on icon at bounding box center [375, 387] width 19 height 19
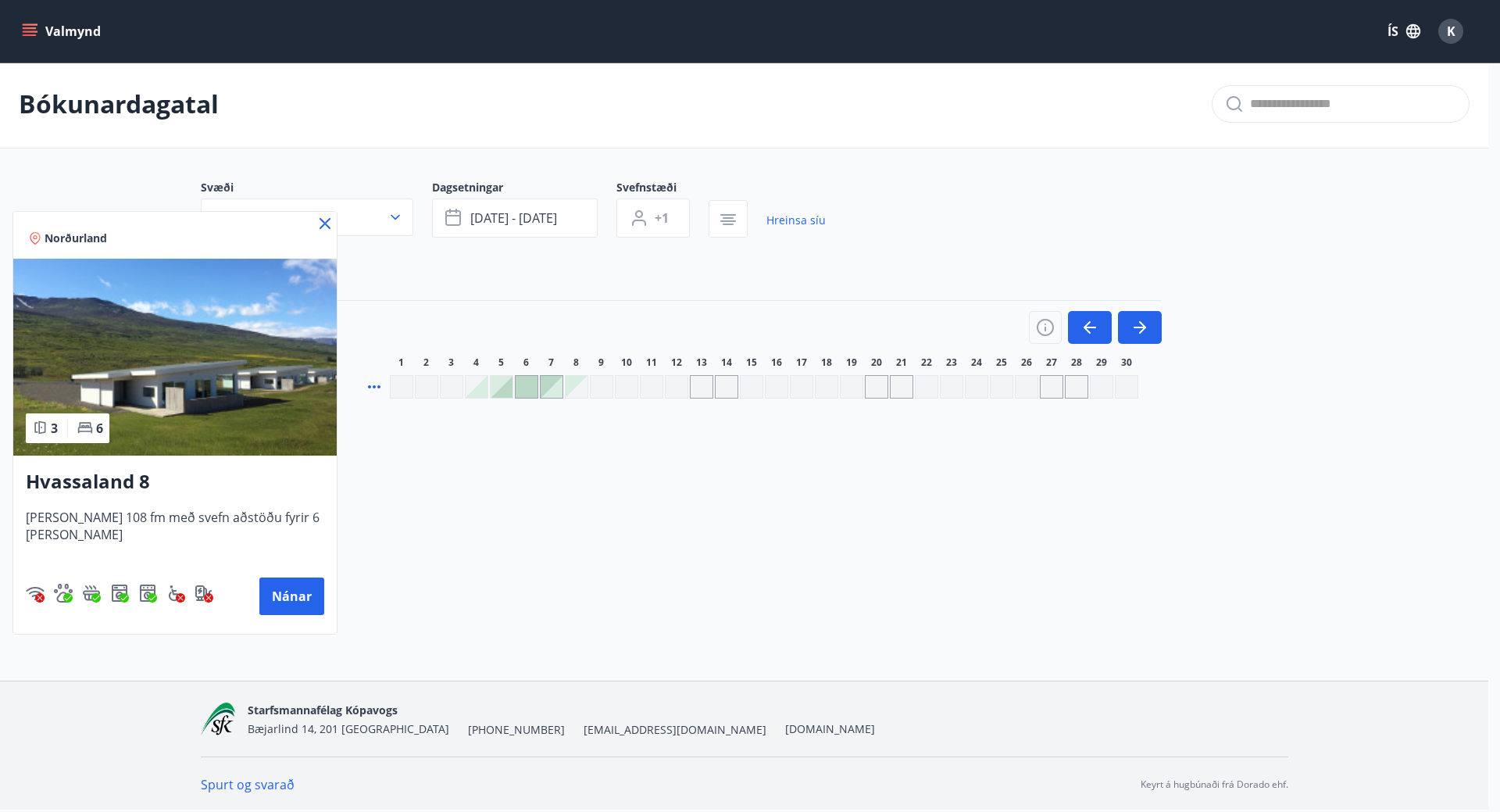
click at [325, 224] on icon at bounding box center [325, 223] width 11 height 11
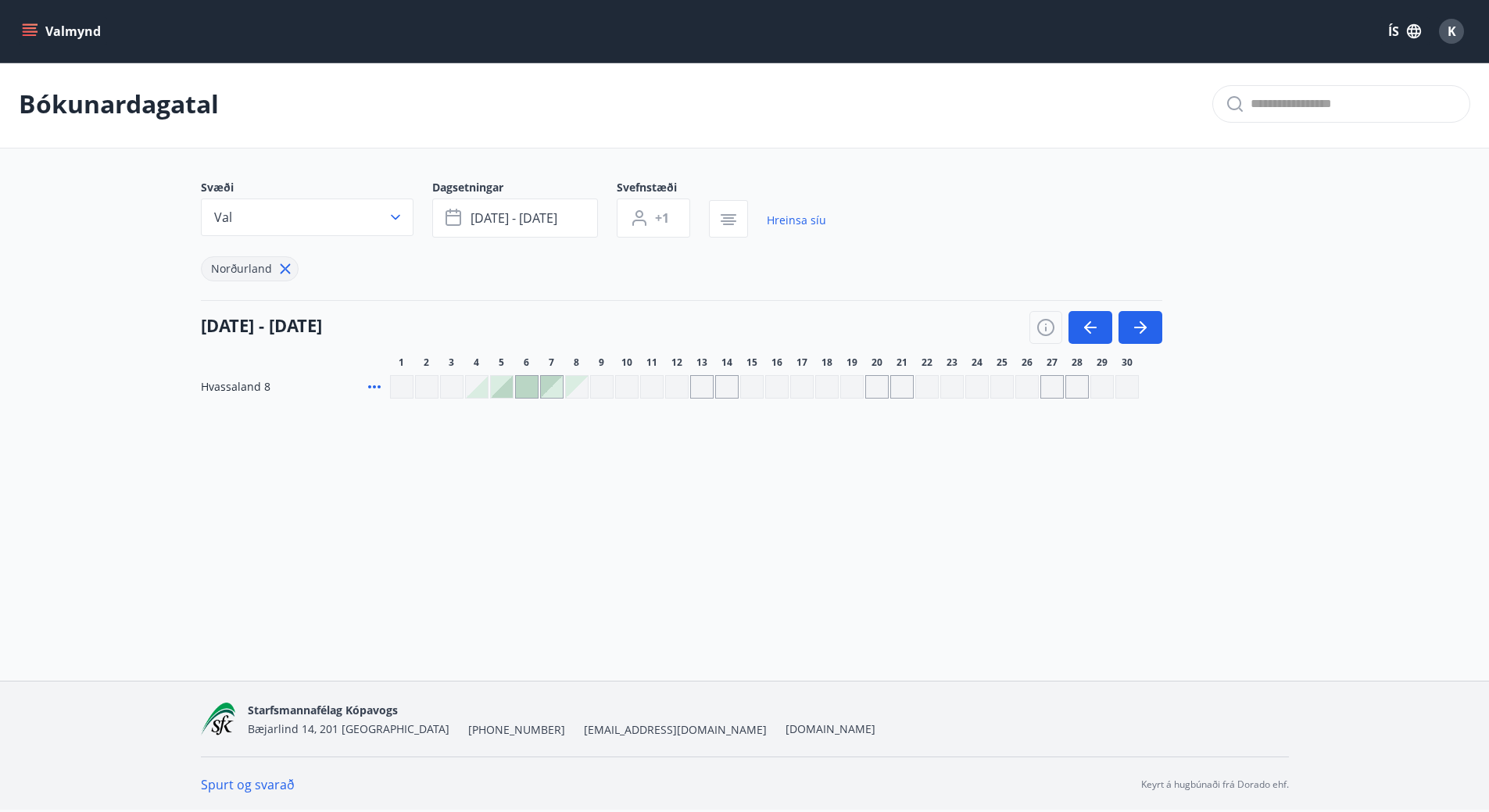
click at [369, 383] on icon at bounding box center [375, 387] width 19 height 19
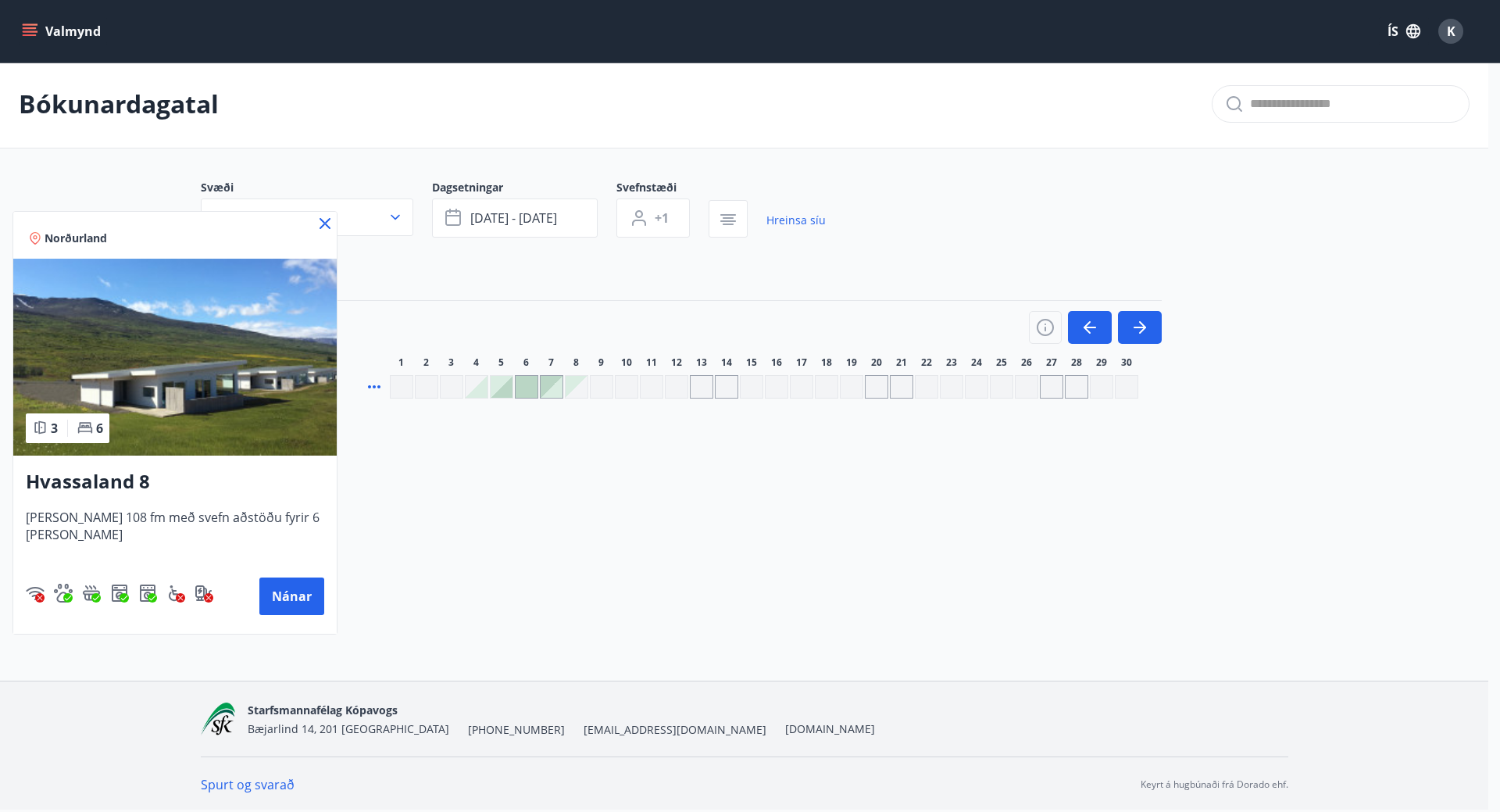
click at [658, 214] on div at bounding box center [750, 406] width 1500 height 812
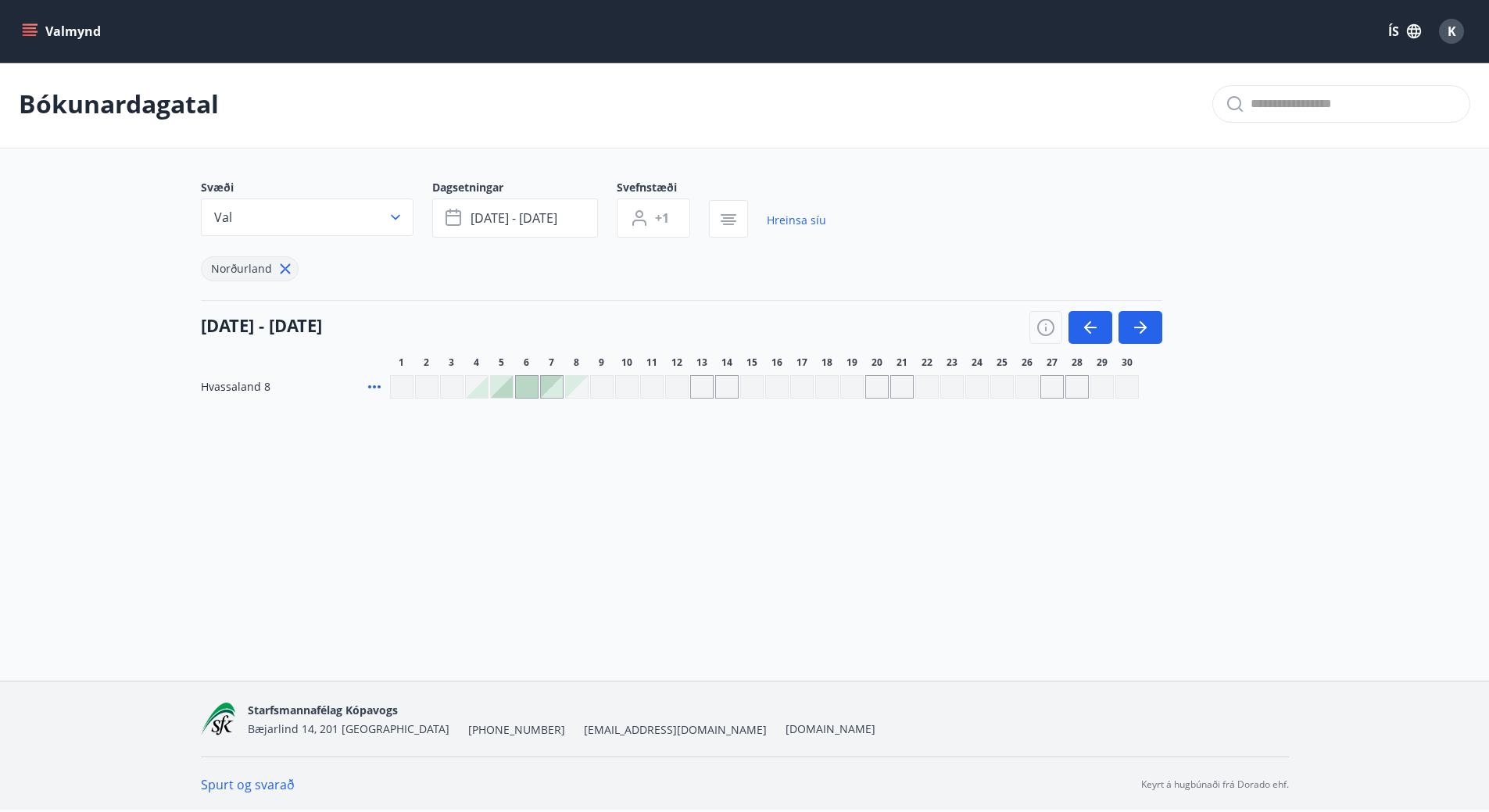
click at [649, 214] on button "+1" at bounding box center [653, 217] width 73 height 39
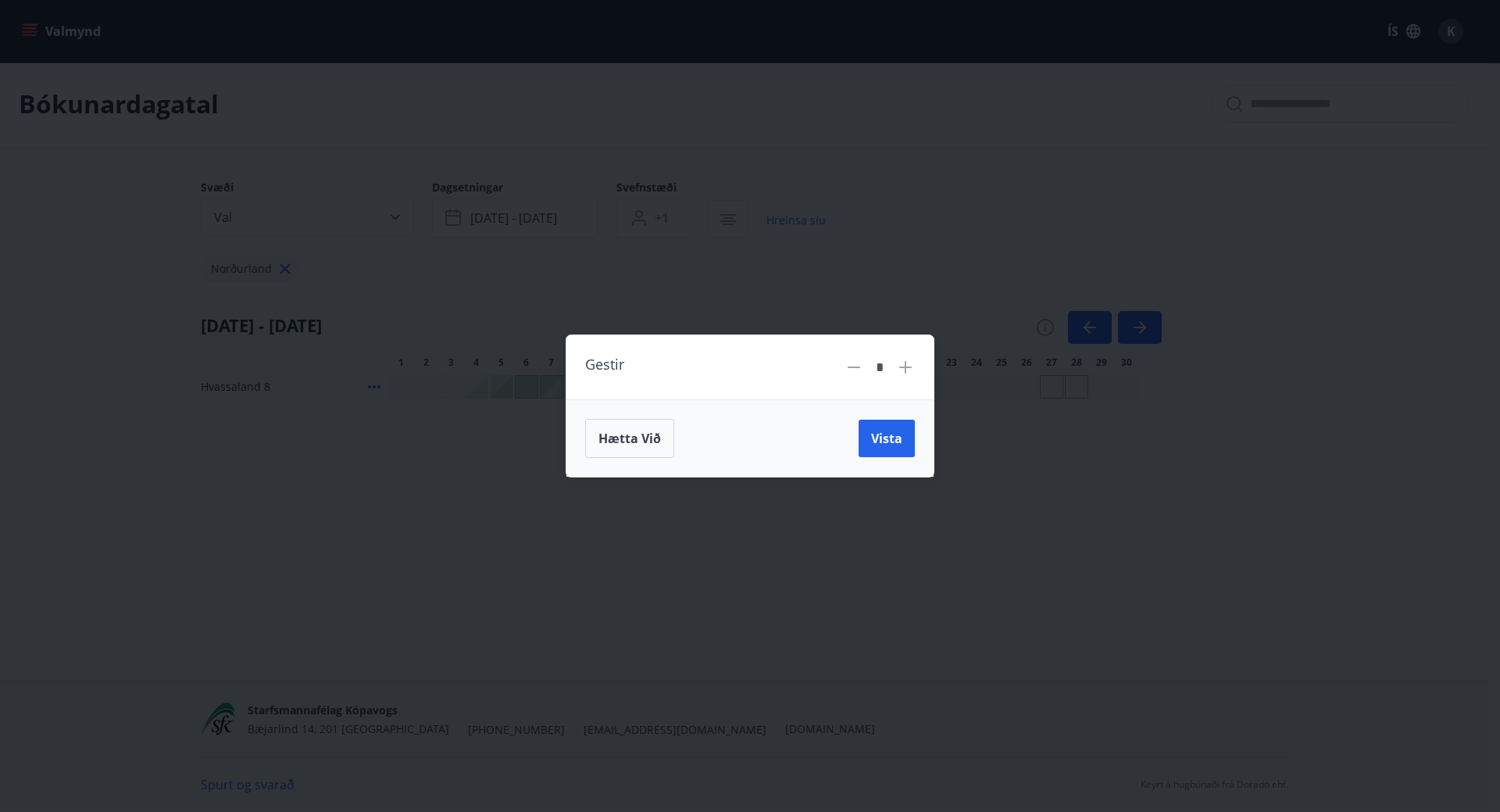
click at [908, 362] on icon at bounding box center [906, 368] width 19 height 19
type input "*"
click at [877, 449] on button "Vista" at bounding box center [886, 438] width 56 height 38
